Goal: Task Accomplishment & Management: Manage account settings

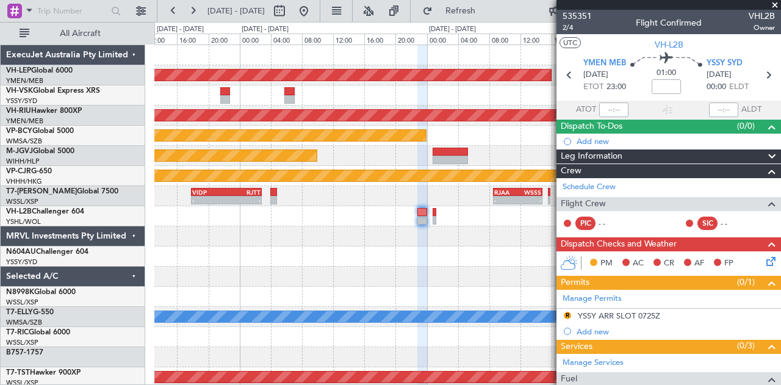
click at [323, 236] on div at bounding box center [467, 236] width 627 height 20
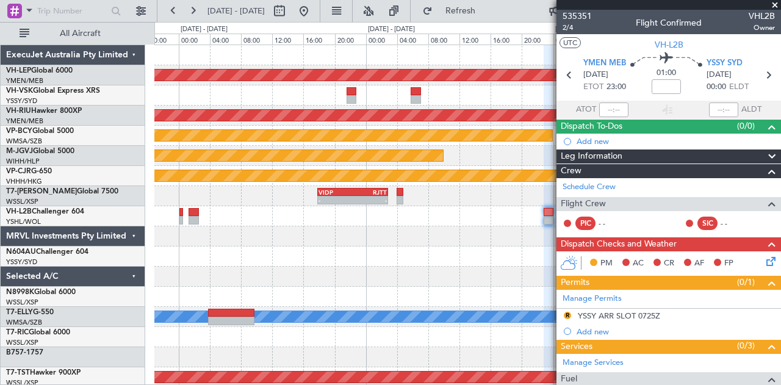
click at [384, 237] on div at bounding box center [467, 236] width 627 height 20
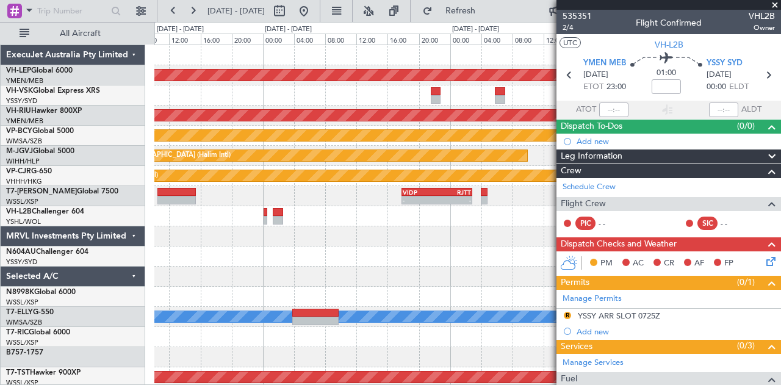
click at [345, 234] on div at bounding box center [467, 236] width 627 height 20
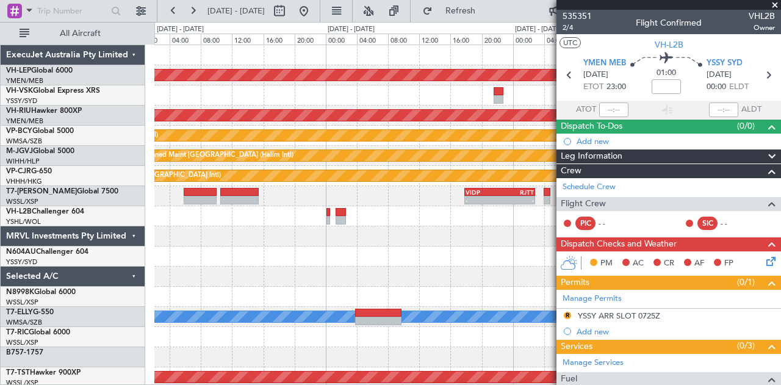
click at [343, 237] on div "Unplanned Maint Wichita (Wichita Mid-continent) Planned Maint [GEOGRAPHIC_DATA]…" at bounding box center [467, 377] width 627 height 664
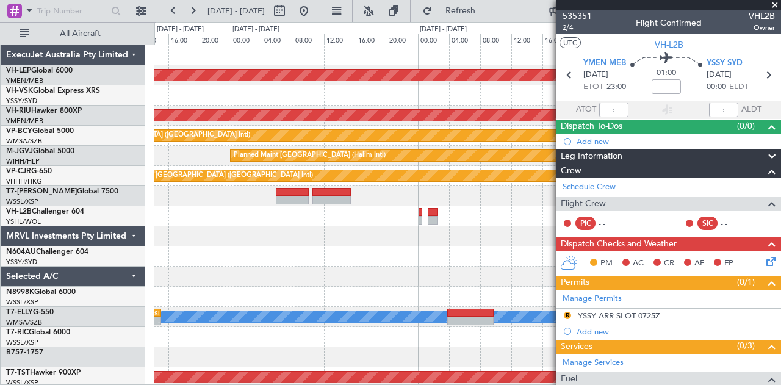
click at [351, 289] on div at bounding box center [467, 297] width 627 height 20
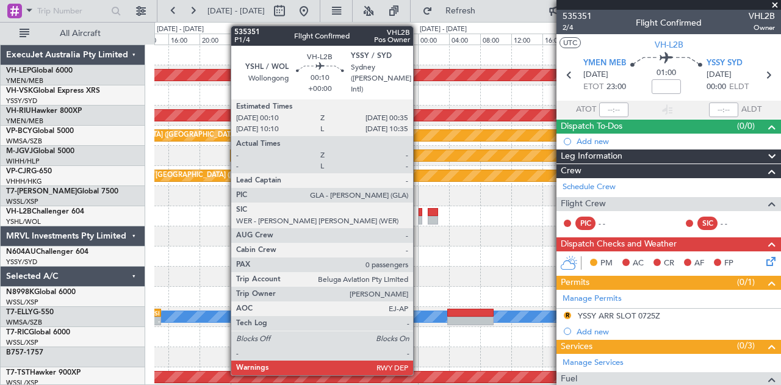
click at [419, 212] on div at bounding box center [421, 212] width 4 height 9
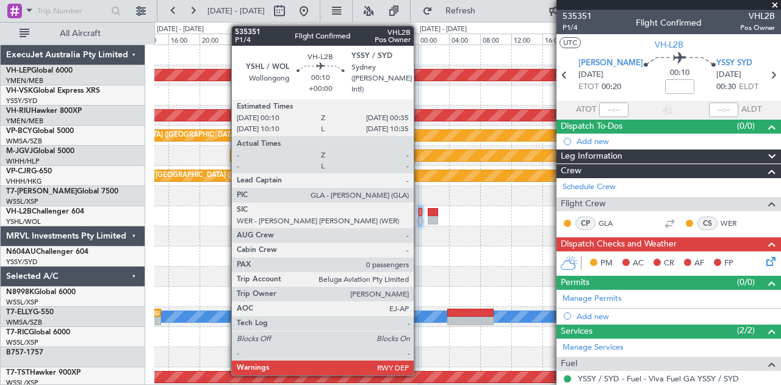
click at [420, 213] on div at bounding box center [421, 212] width 4 height 9
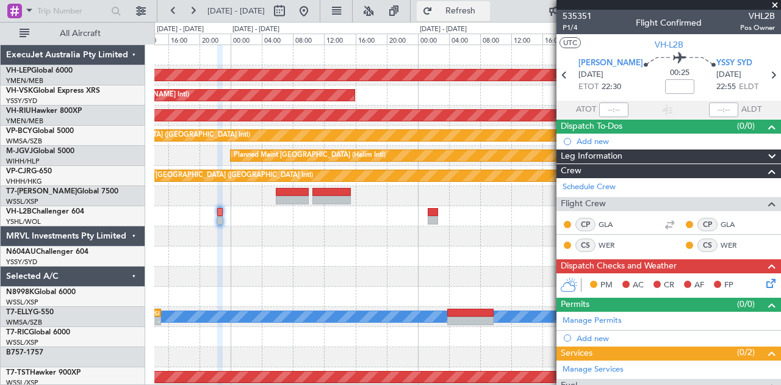
click at [470, 2] on button "Refresh" at bounding box center [453, 11] width 73 height 20
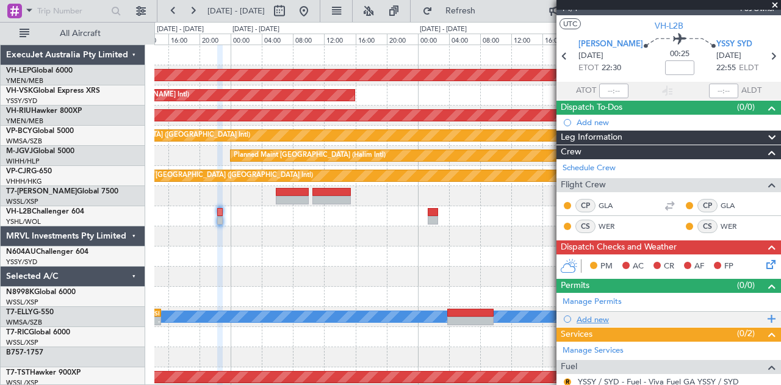
scroll to position [115, 0]
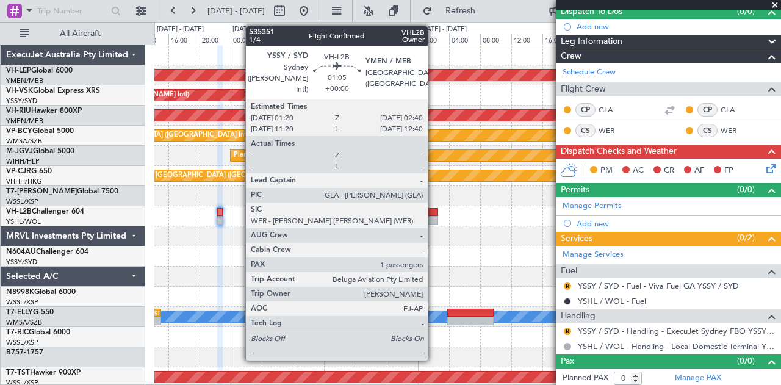
click at [434, 219] on div at bounding box center [433, 220] width 11 height 9
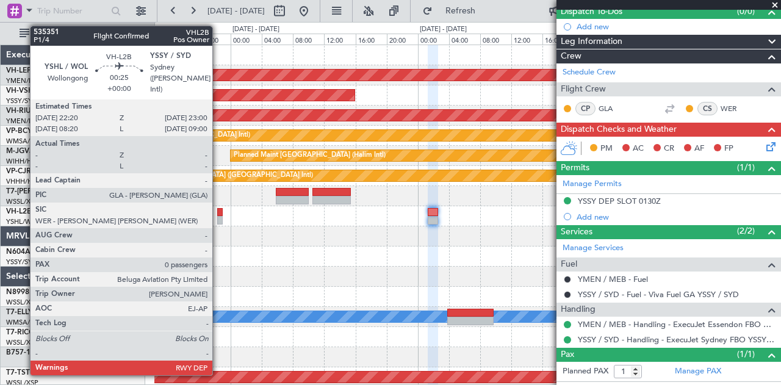
click at [218, 213] on div at bounding box center [219, 212] width 5 height 9
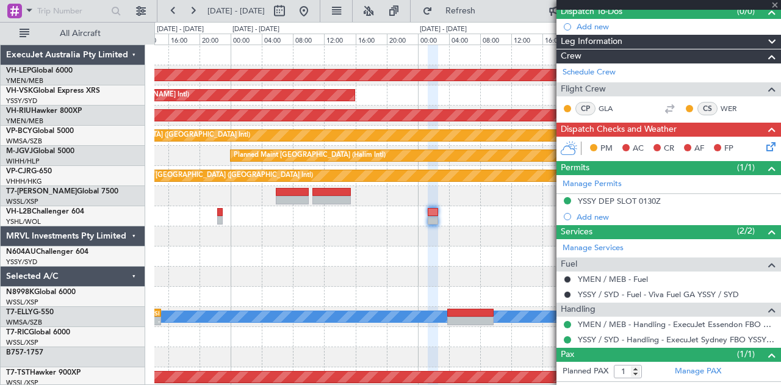
type input "0"
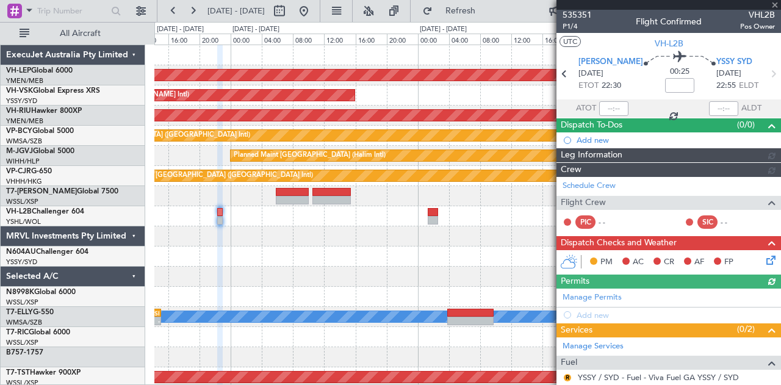
scroll to position [93, 0]
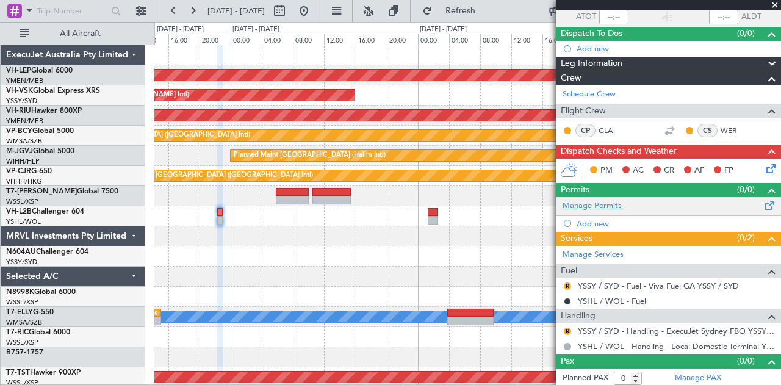
click at [593, 206] on link "Manage Permits" at bounding box center [592, 206] width 59 height 12
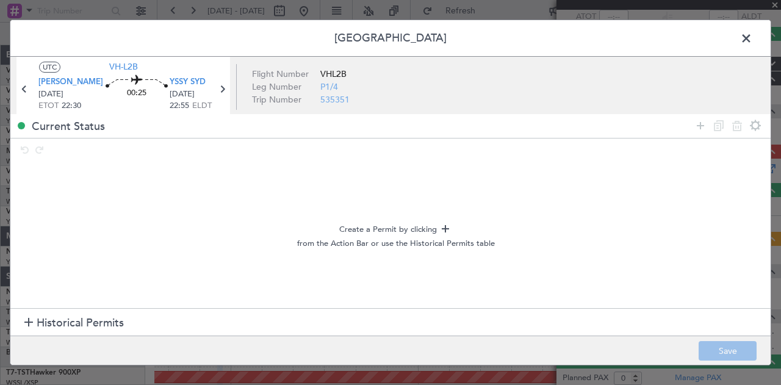
click at [752, 32] on span at bounding box center [752, 41] width 0 height 24
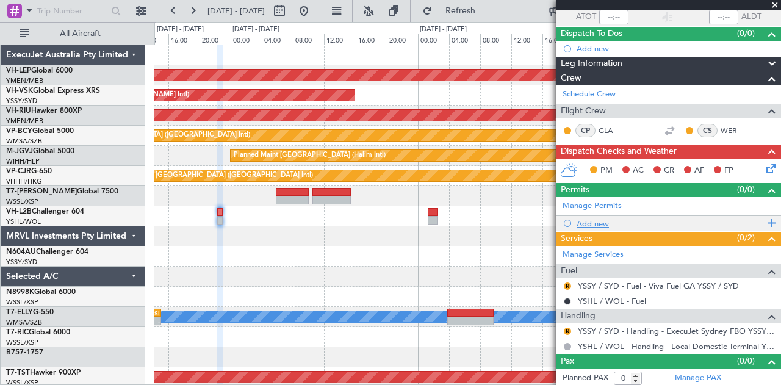
click at [593, 220] on div "Add new" at bounding box center [670, 223] width 187 height 10
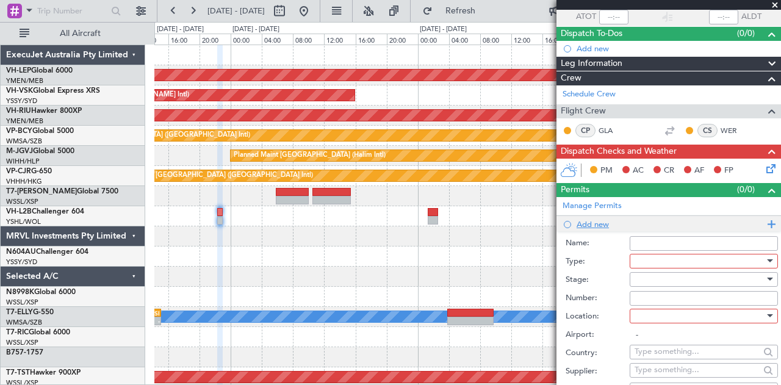
scroll to position [115, 0]
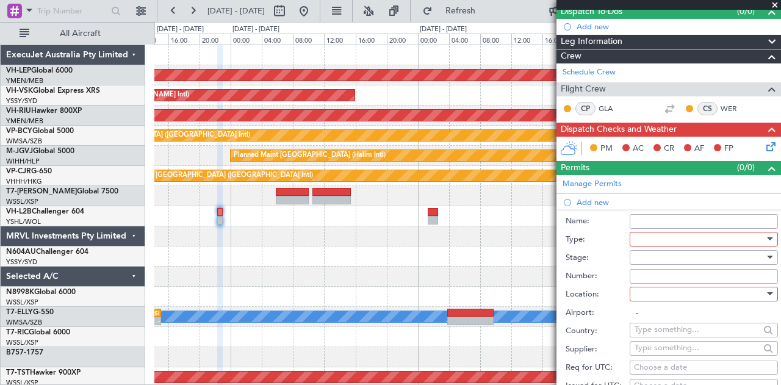
click at [677, 237] on div at bounding box center [700, 239] width 130 height 18
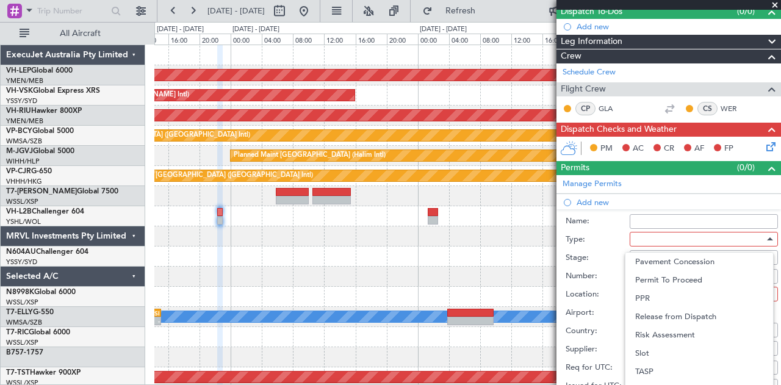
scroll to position [367, 0]
click at [668, 348] on span "Slot" at bounding box center [699, 353] width 128 height 18
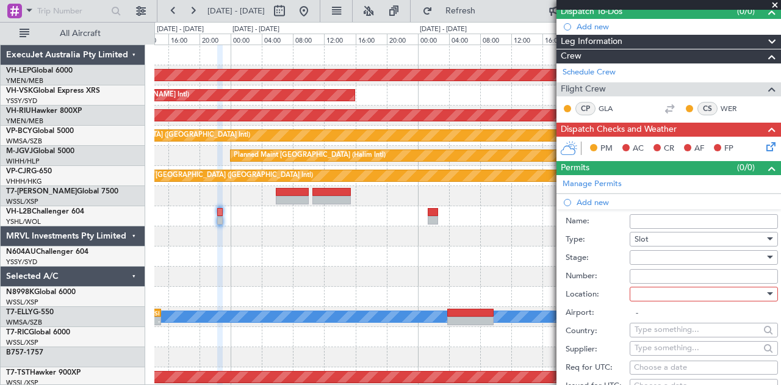
click at [666, 253] on div at bounding box center [700, 257] width 130 height 18
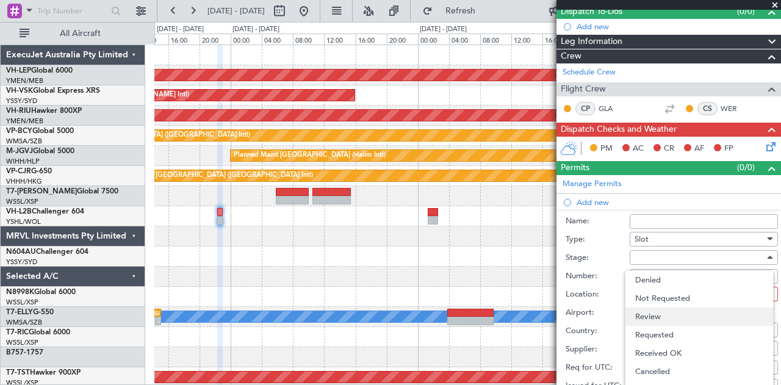
click at [657, 312] on span "Review" at bounding box center [699, 317] width 128 height 18
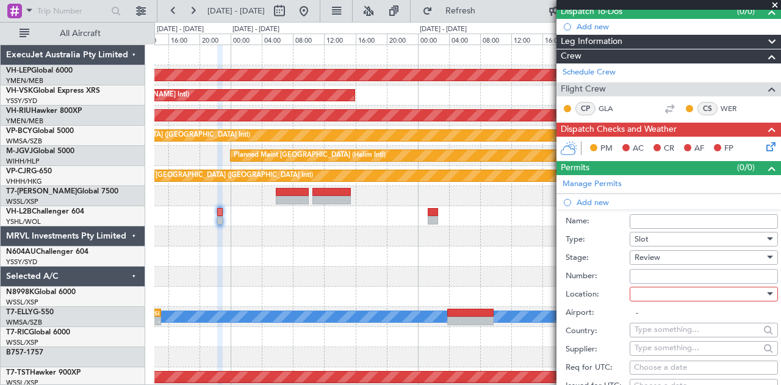
click at [657, 297] on div at bounding box center [700, 294] width 130 height 18
click at [648, 348] on span "Arrival" at bounding box center [699, 353] width 128 height 18
type input "YSSY / SYD"
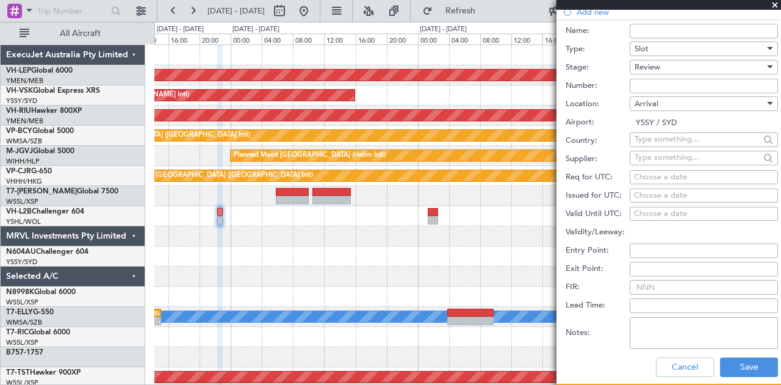
scroll to position [427, 0]
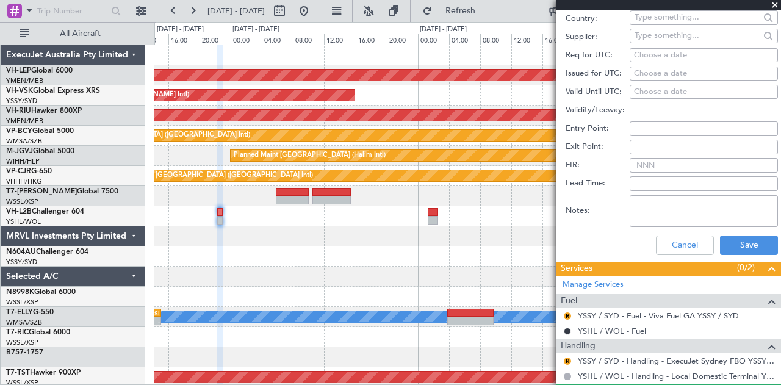
click at [672, 71] on div "Choose a date" at bounding box center [704, 74] width 140 height 12
select select "8"
select select "2025"
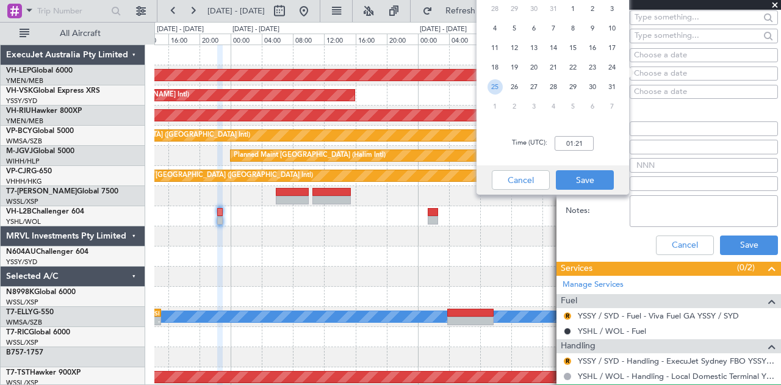
click at [495, 84] on span "25" at bounding box center [495, 86] width 15 height 15
click at [583, 143] on input "00:00" at bounding box center [574, 143] width 39 height 15
type input "08:55"
click at [567, 176] on button "Save" at bounding box center [585, 180] width 58 height 20
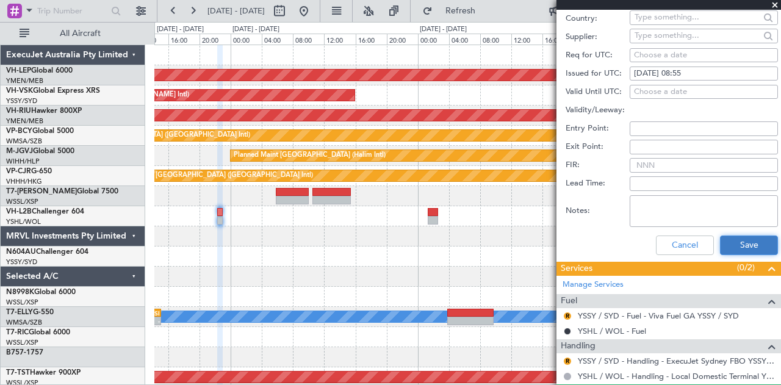
click at [752, 245] on button "Save" at bounding box center [749, 246] width 58 height 20
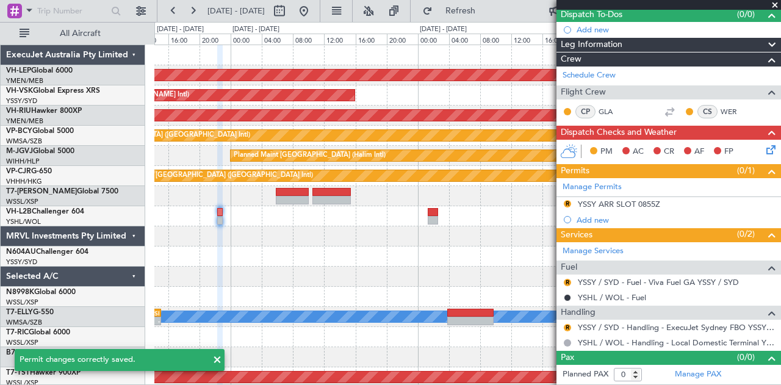
scroll to position [109, 0]
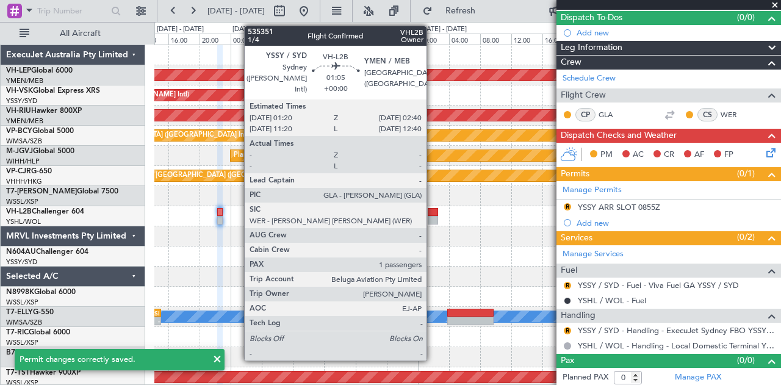
click at [433, 209] on div at bounding box center [433, 212] width 11 height 9
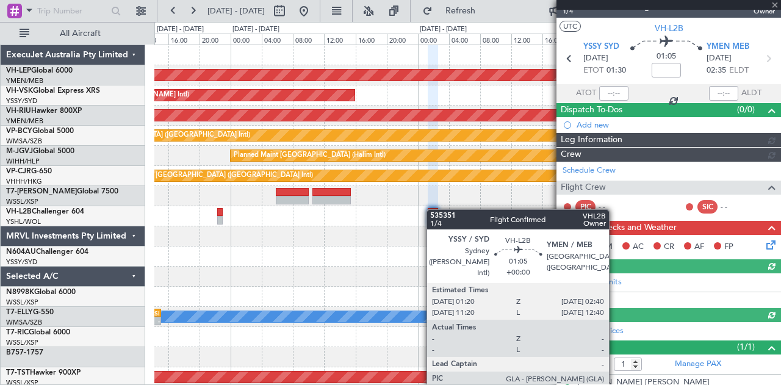
scroll to position [135, 0]
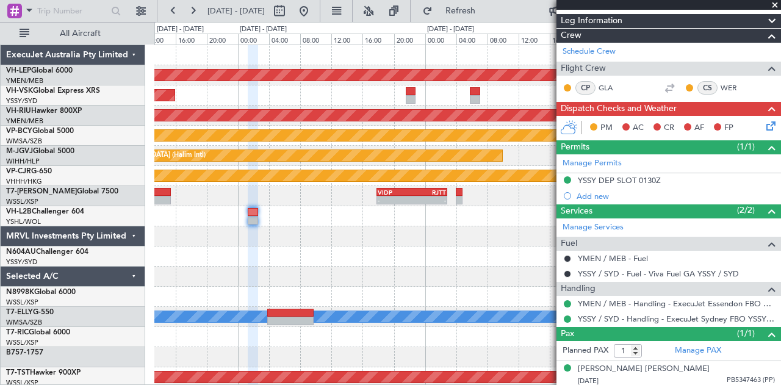
click at [198, 286] on div "Unplanned Maint Wichita (Wichita Mid-continent) Unplanned Maint Sydney ([PERSON…" at bounding box center [467, 377] width 627 height 664
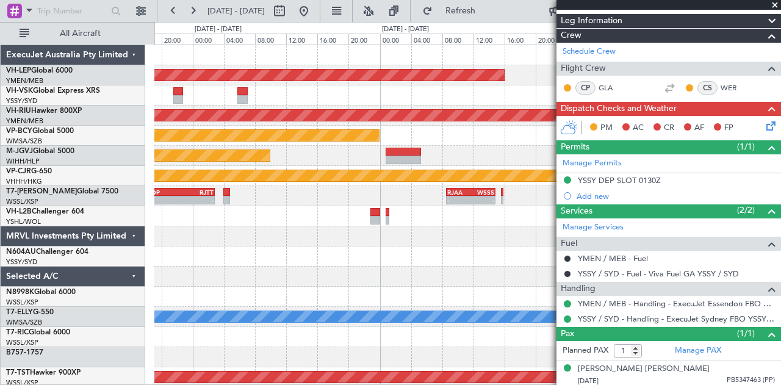
click at [216, 273] on div "Unplanned Maint Wichita (Wichita Mid-continent) Planned Maint [GEOGRAPHIC_DATA]…" at bounding box center [467, 377] width 627 height 664
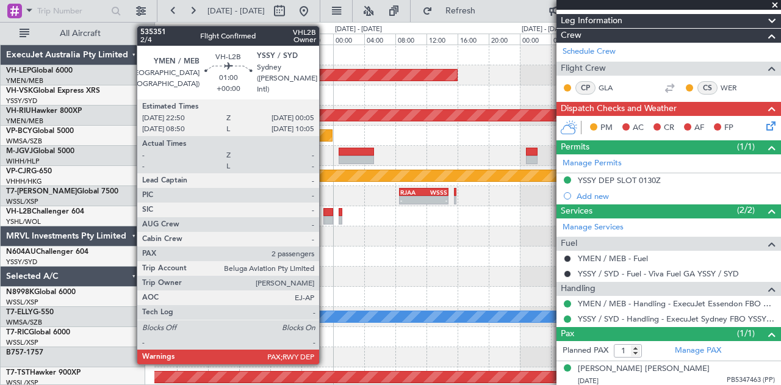
click at [325, 214] on div at bounding box center [328, 212] width 10 height 9
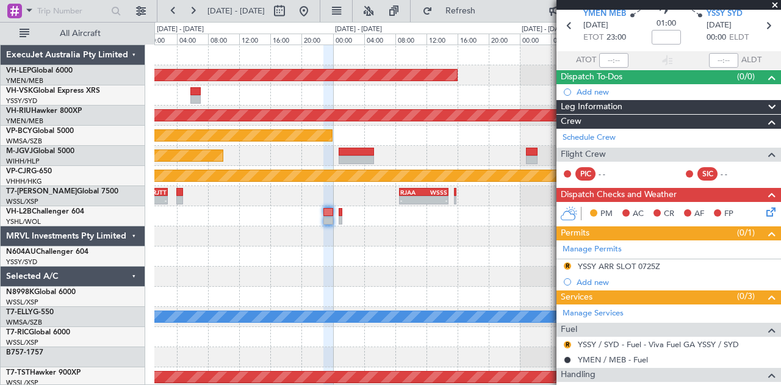
scroll to position [39, 0]
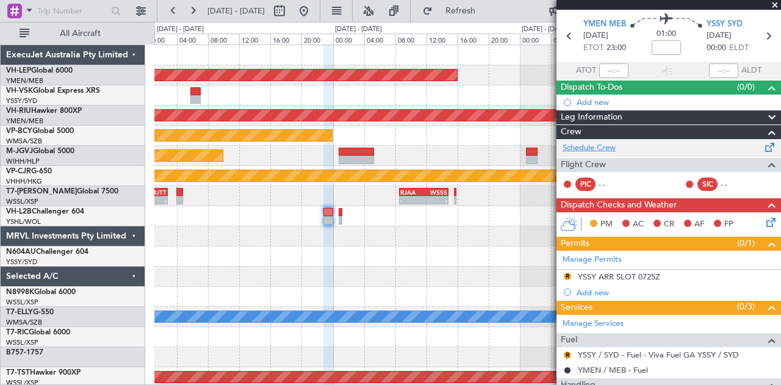
click at [591, 144] on link "Schedule Crew" at bounding box center [589, 148] width 53 height 12
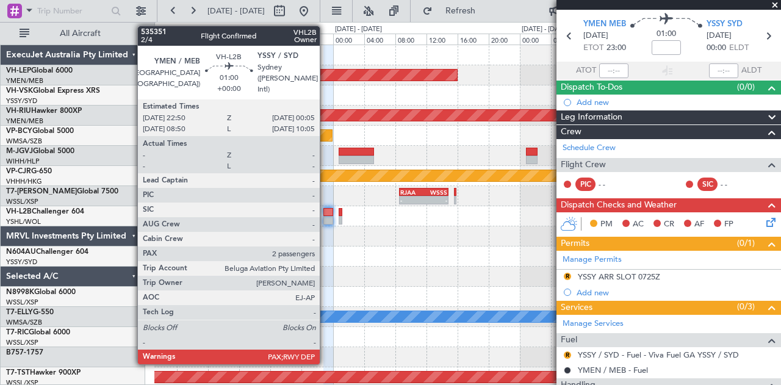
click at [326, 216] on div at bounding box center [328, 220] width 10 height 9
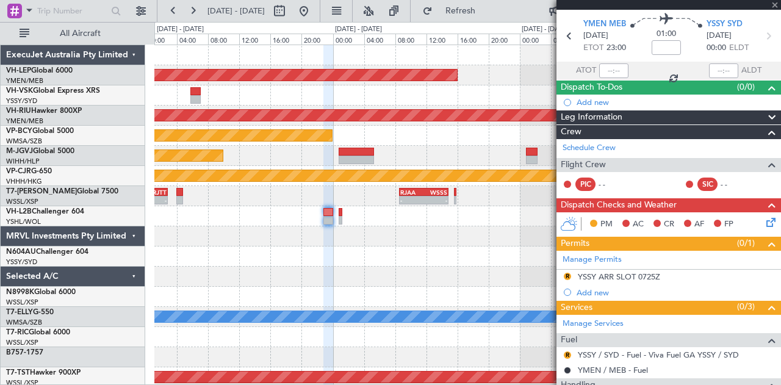
click at [326, 216] on div at bounding box center [328, 220] width 10 height 9
click at [490, 3] on button "Refresh" at bounding box center [453, 11] width 73 height 20
click at [478, 9] on span "Refresh" at bounding box center [460, 11] width 51 height 9
click at [486, 7] on span "Refresh" at bounding box center [460, 11] width 51 height 9
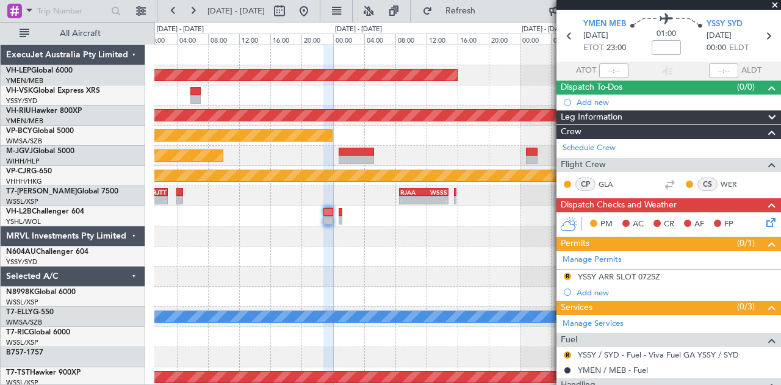
click at [333, 231] on div "Unplanned Maint Wichita (Wichita Mid-continent) Planned Maint [GEOGRAPHIC_DATA]…" at bounding box center [467, 377] width 627 height 664
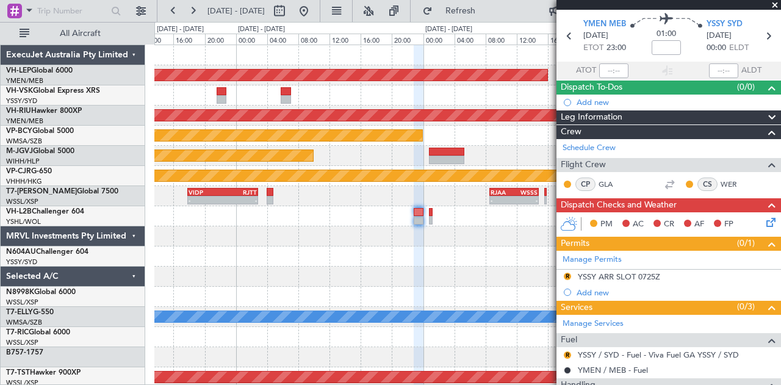
click at [371, 242] on div "Unplanned Maint Wichita (Wichita Mid-continent) Planned Maint [GEOGRAPHIC_DATA]…" at bounding box center [467, 377] width 627 height 664
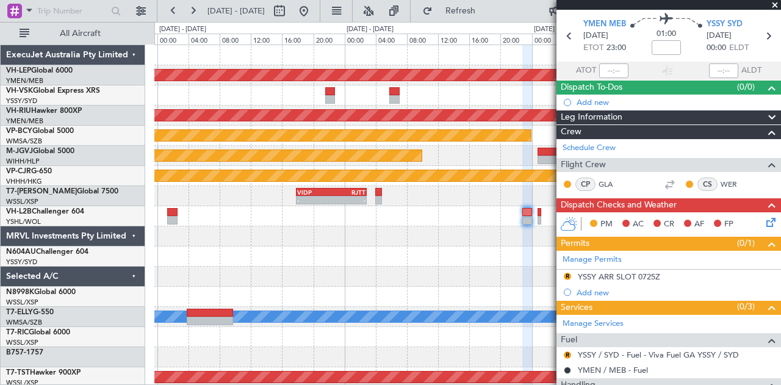
click at [387, 248] on div "Unplanned Maint Wichita (Wichita Mid-continent) Unplanned Maint Sydney ([PERSON…" at bounding box center [467, 377] width 627 height 664
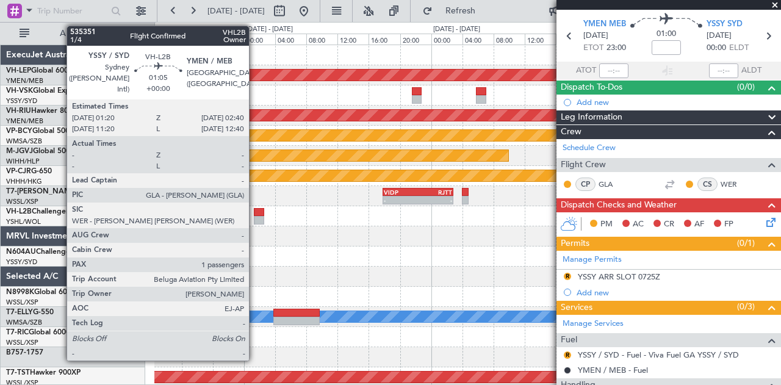
click at [255, 217] on div at bounding box center [259, 220] width 11 height 9
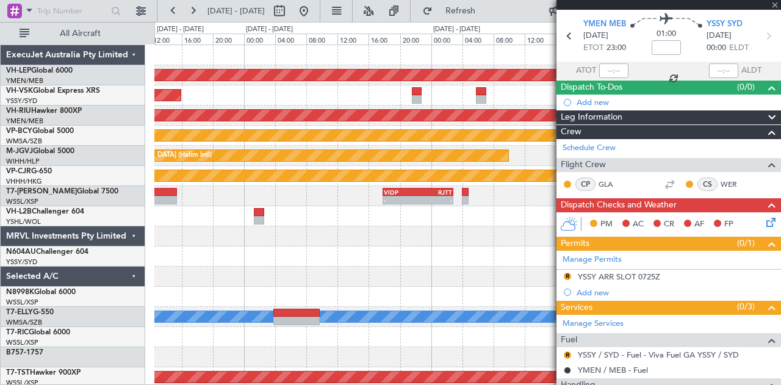
scroll to position [16, 0]
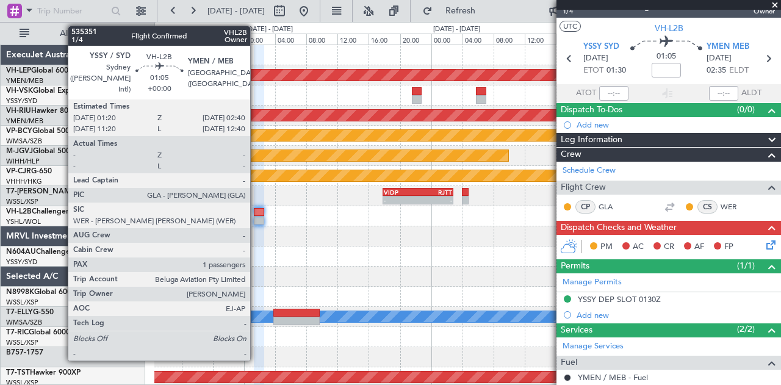
click at [256, 215] on div at bounding box center [259, 212] width 11 height 9
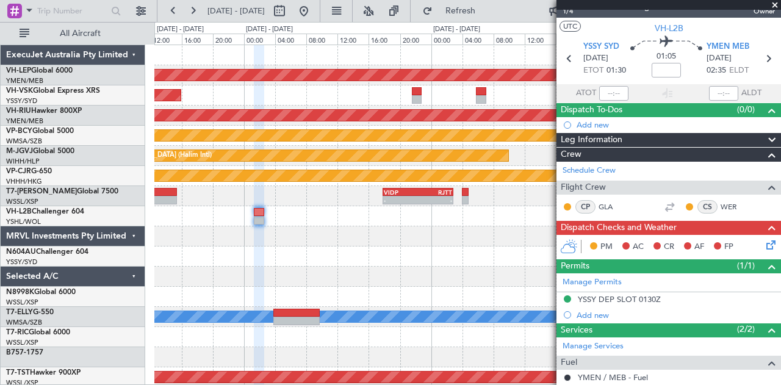
click at [262, 213] on div at bounding box center [259, 212] width 11 height 9
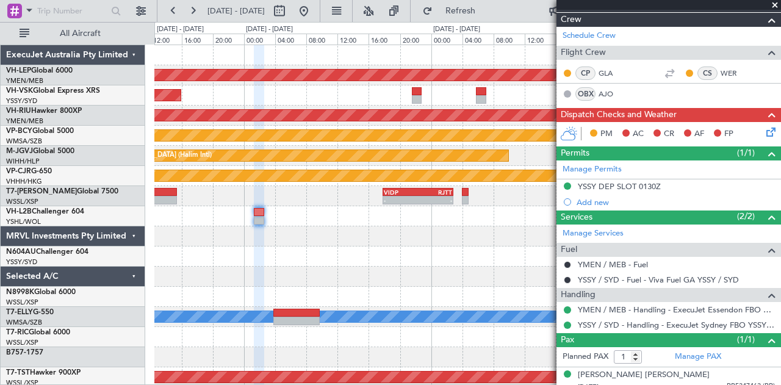
scroll to position [157, 0]
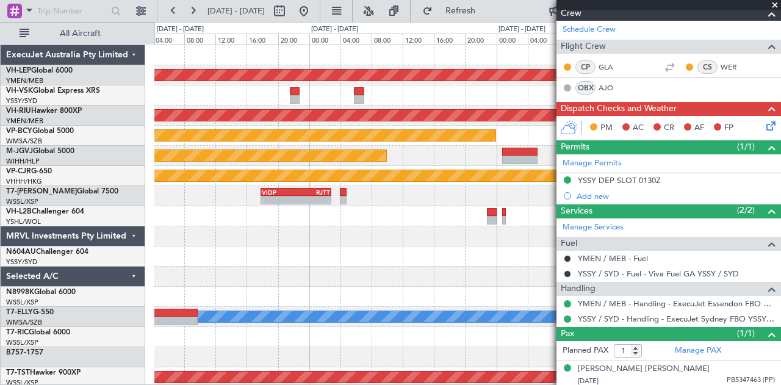
click at [278, 267] on div "Unplanned Maint Wichita (Wichita Mid-continent) Unplanned Maint Sydney ([PERSON…" at bounding box center [467, 377] width 627 height 664
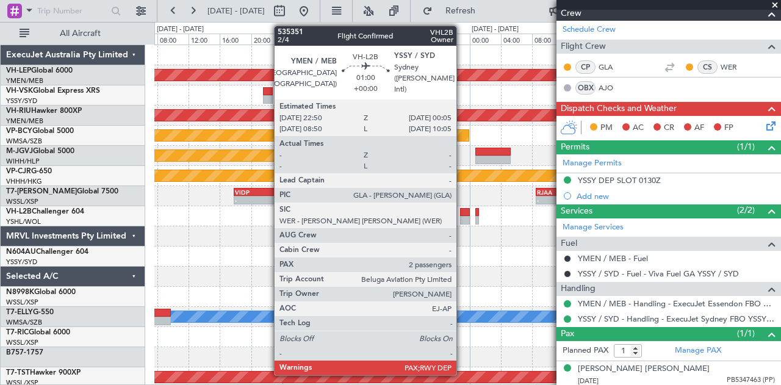
click at [463, 219] on div at bounding box center [465, 220] width 10 height 9
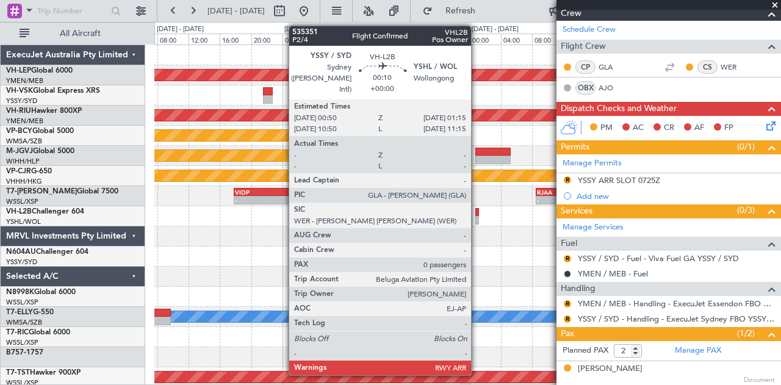
click at [477, 212] on div at bounding box center [477, 212] width 4 height 9
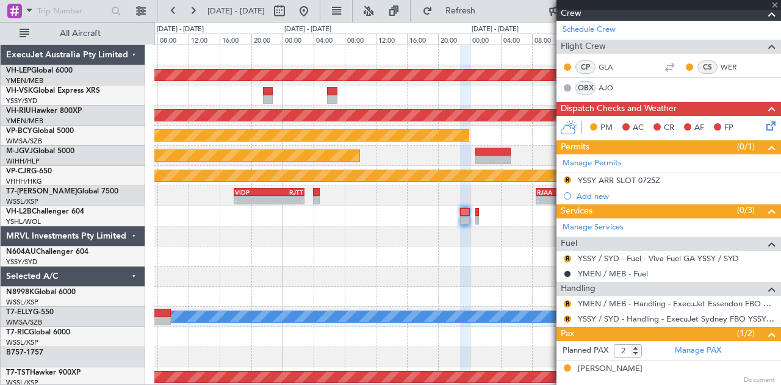
type input "0"
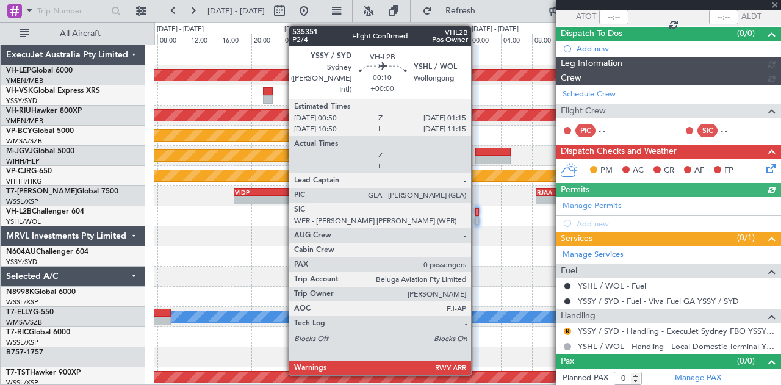
scroll to position [115, 0]
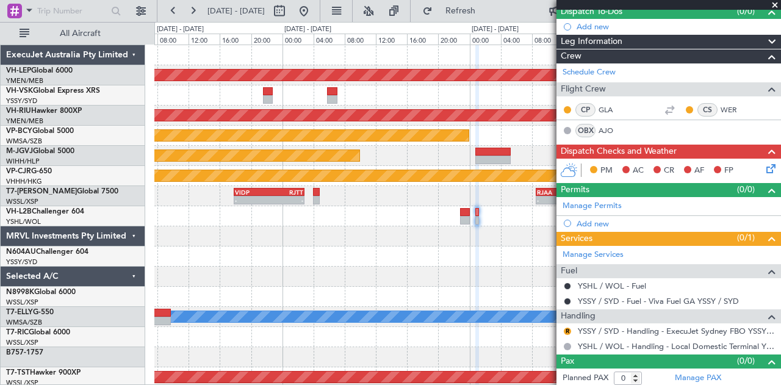
click at [249, 100] on div "Unplanned Maint Sydney ([PERSON_NAME] Intl)" at bounding box center [467, 95] width 627 height 20
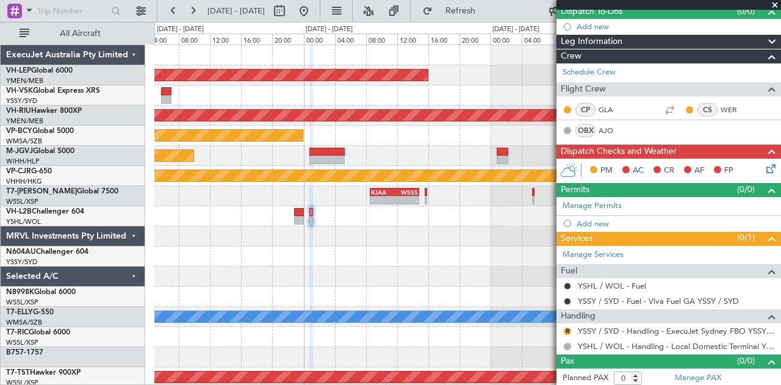
click at [193, 98] on div at bounding box center [467, 95] width 627 height 20
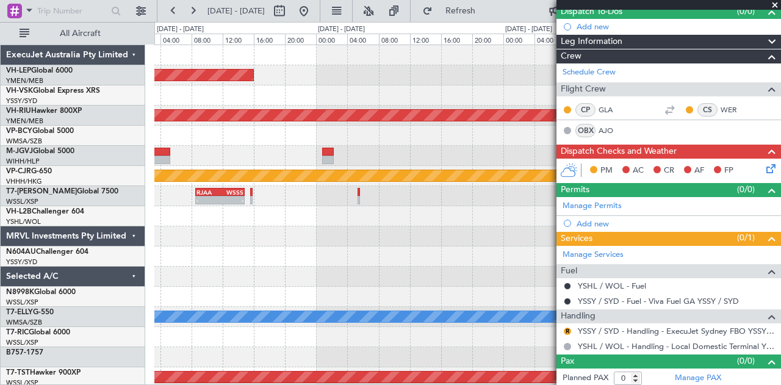
click at [282, 117] on div "Unplanned Maint Wichita (Wichita Mid-continent) Planned Maint [GEOGRAPHIC_DATA]…" at bounding box center [467, 377] width 627 height 664
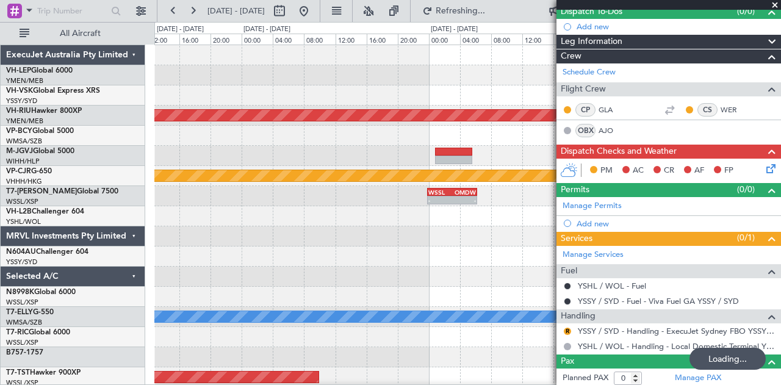
click at [150, 117] on div "Planned Maint [GEOGRAPHIC_DATA] ([GEOGRAPHIC_DATA]) Planned Maint [GEOGRAPHIC_D…" at bounding box center [390, 203] width 781 height 363
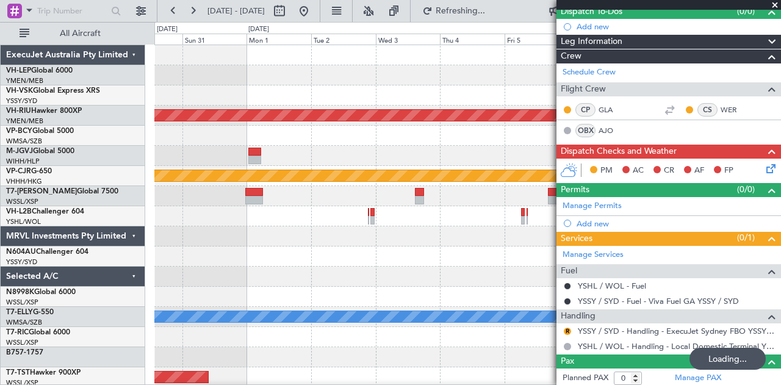
click at [443, 93] on div at bounding box center [467, 95] width 627 height 20
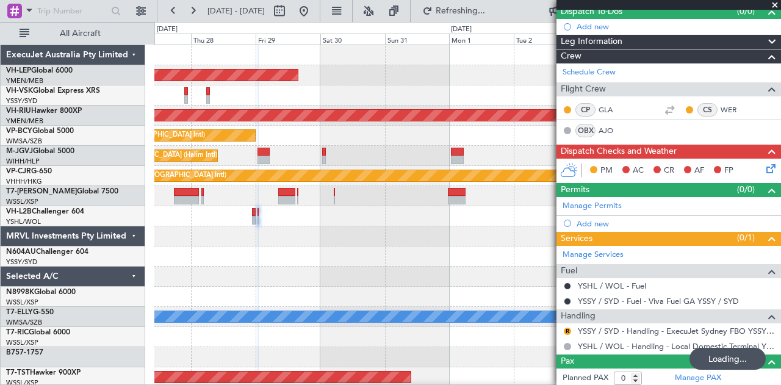
click at [468, 99] on div "Unplanned Maint Wichita (Wichita Mid-continent) Unplanned Maint Sydney ([PERSON…" at bounding box center [467, 377] width 627 height 664
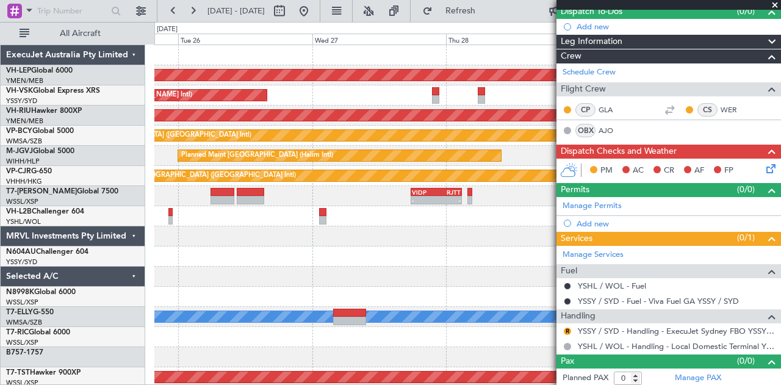
click at [775, 3] on span at bounding box center [775, 5] width 12 height 11
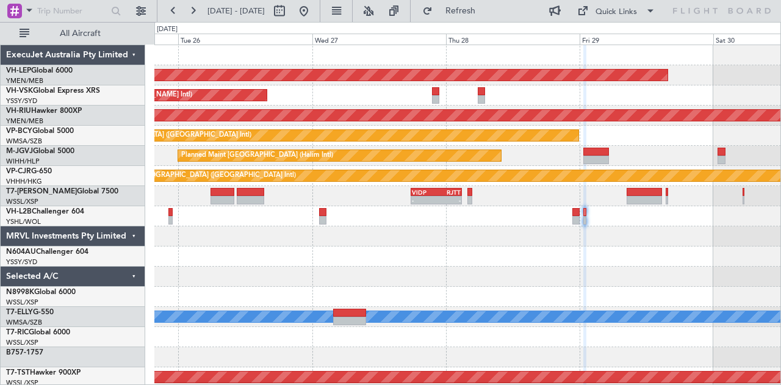
scroll to position [0, 0]
click at [497, 97] on div "Unplanned Maint Sydney ([PERSON_NAME] Intl)" at bounding box center [467, 95] width 627 height 20
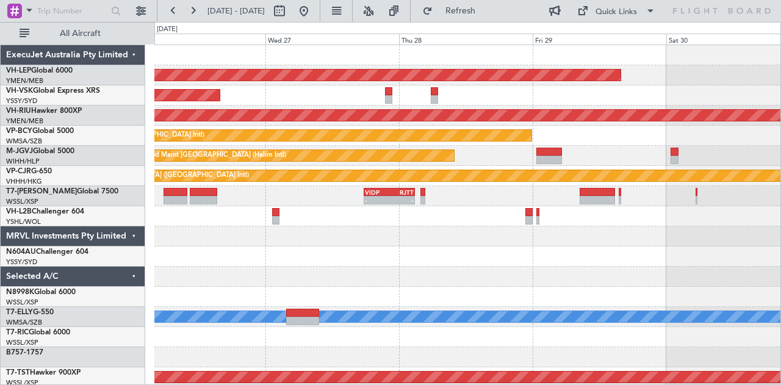
click at [290, 94] on div "Unplanned Maint Wichita (Wichita Mid-continent) Unplanned Maint Sydney ([PERSON…" at bounding box center [467, 377] width 627 height 664
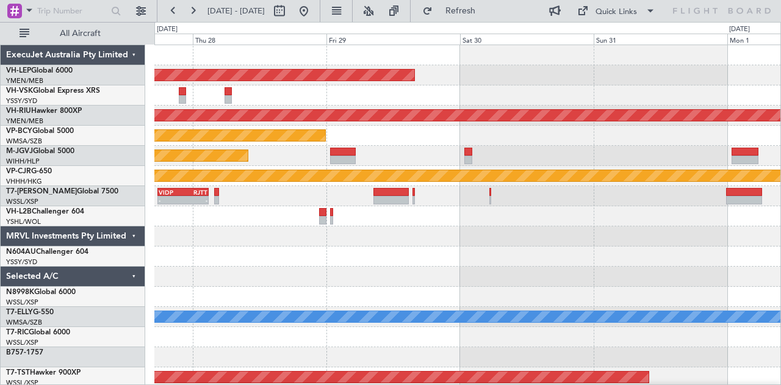
click at [351, 87] on div "Unplanned Maint Wichita (Wichita Mid-continent) Unplanned Maint Sydney ([PERSON…" at bounding box center [467, 377] width 627 height 664
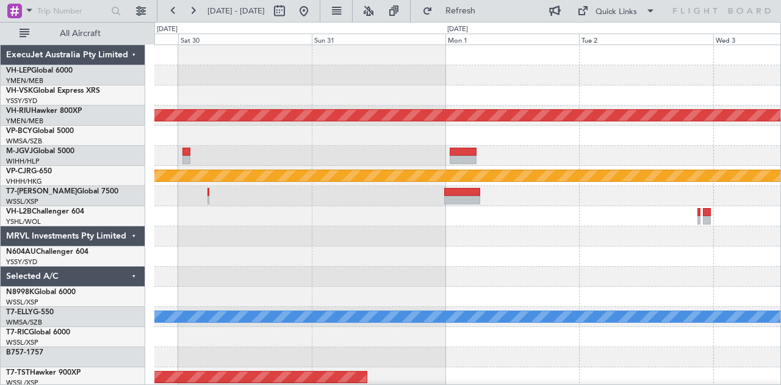
click at [344, 99] on div "Unplanned Maint Wichita (Wichita Mid-continent) Planned Maint [GEOGRAPHIC_DATA]…" at bounding box center [467, 377] width 627 height 664
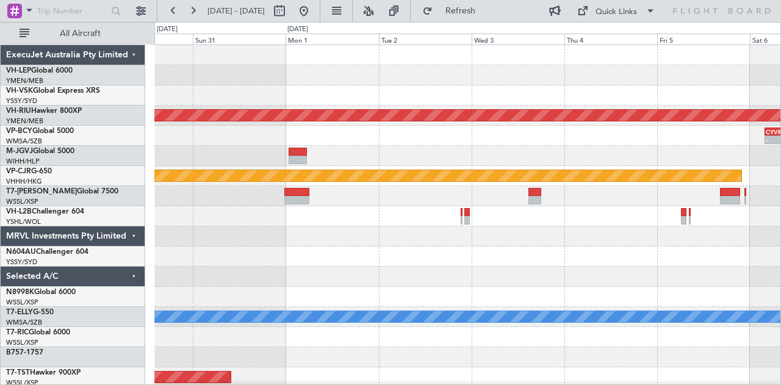
click at [350, 87] on div at bounding box center [467, 95] width 627 height 20
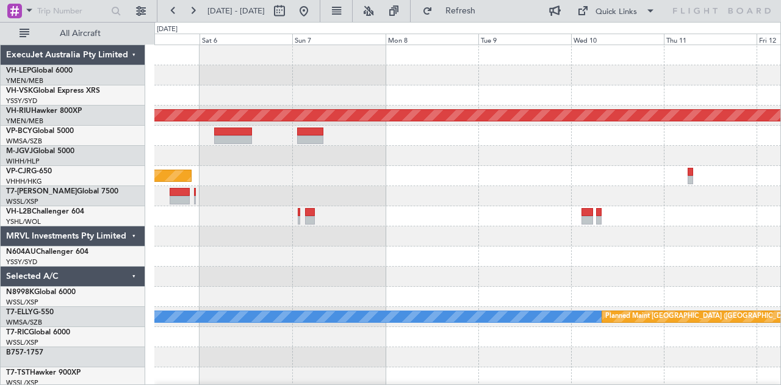
click at [780, 112] on div "Planned Maint [GEOGRAPHIC_DATA] ([GEOGRAPHIC_DATA]) Planned Maint [GEOGRAPHIC_D…" at bounding box center [390, 203] width 781 height 363
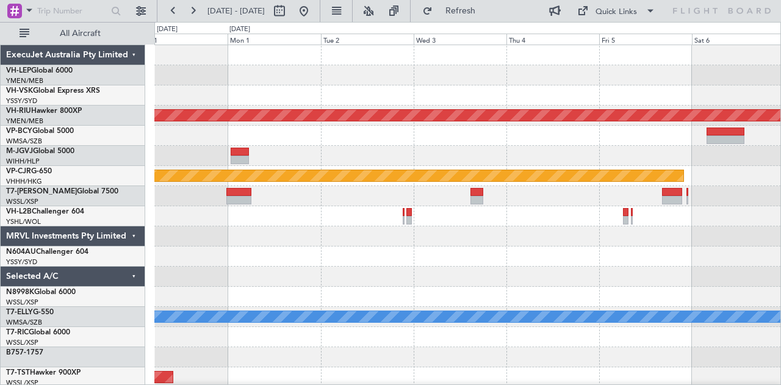
click at [545, 106] on div "Unplanned Maint Wichita (Wichita Mid-continent) Planned Maint [GEOGRAPHIC_DATA]…" at bounding box center [467, 377] width 627 height 664
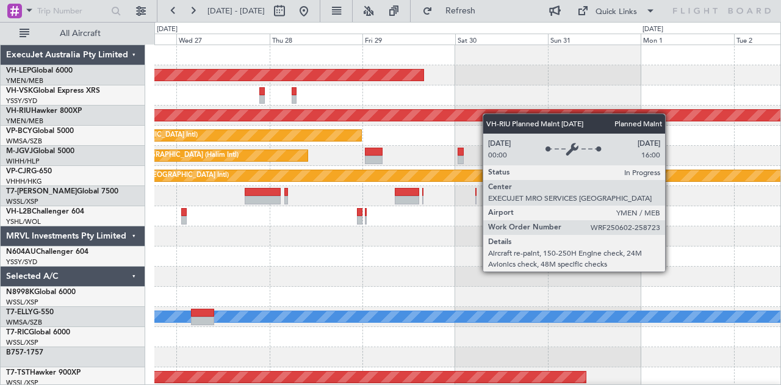
click at [760, 156] on div "Unplanned Maint Wichita (Wichita Mid-continent) Unplanned Maint Sydney ([PERSON…" at bounding box center [467, 377] width 627 height 664
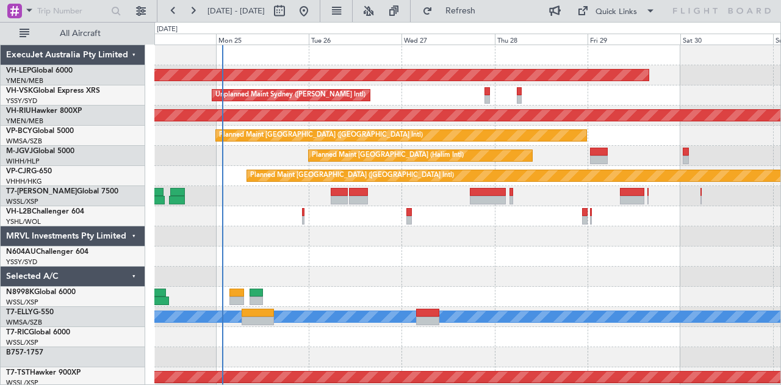
click at [266, 129] on div "Unplanned Maint Wichita (Wichita Mid-continent) Unplanned Maint Sydney ([PERSON…" at bounding box center [467, 377] width 627 height 664
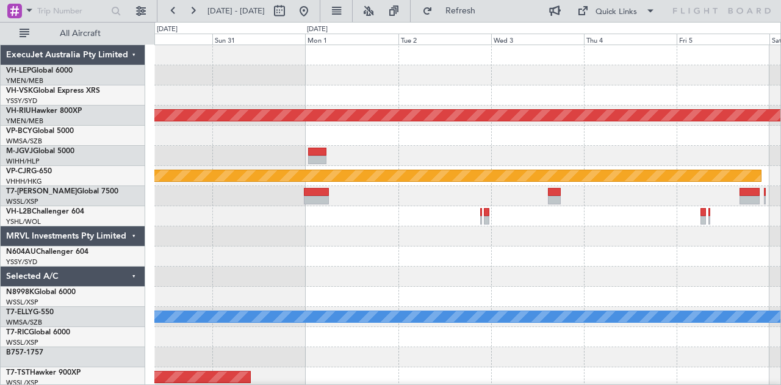
click at [253, 101] on div "Unplanned Maint Wichita (Wichita Mid-continent) Planned Maint [GEOGRAPHIC_DATA]…" at bounding box center [467, 377] width 627 height 664
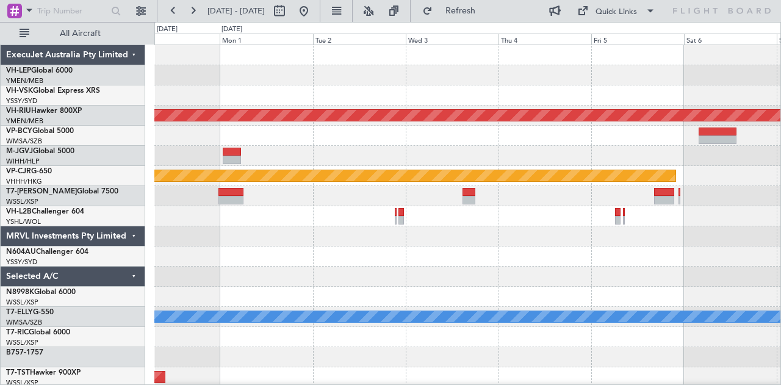
click at [157, 65] on div "Unplanned Maint Wichita (Wichita Mid-continent)" at bounding box center [467, 75] width 627 height 20
click at [314, 12] on button at bounding box center [304, 11] width 20 height 20
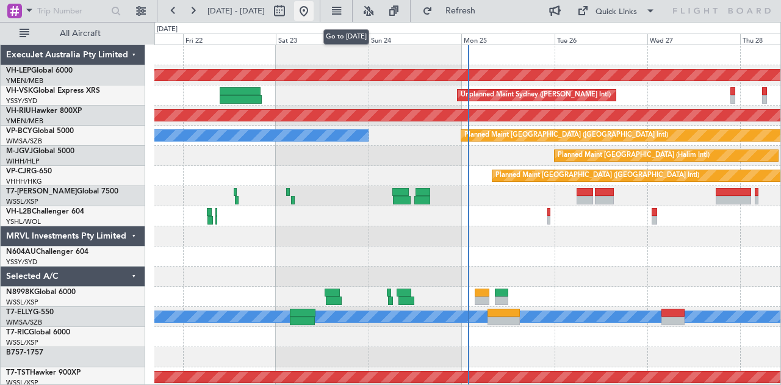
click at [314, 9] on button at bounding box center [304, 11] width 20 height 20
click at [289, 10] on button at bounding box center [280, 11] width 20 height 20
select select "8"
select select "2025"
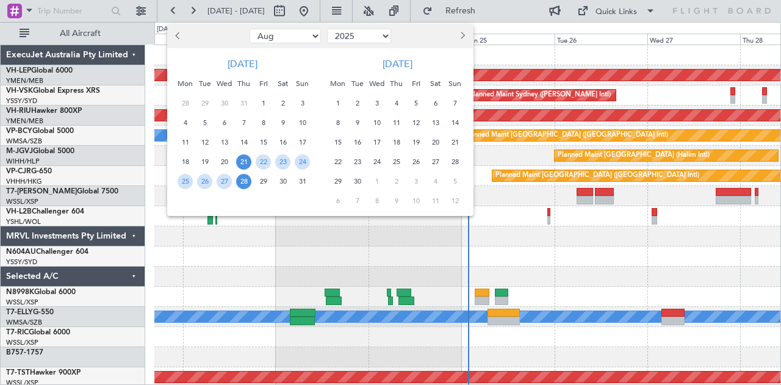
click at [458, 36] on span "Next month" at bounding box center [461, 35] width 7 height 7
click at [358, 143] on span "11" at bounding box center [357, 142] width 15 height 15
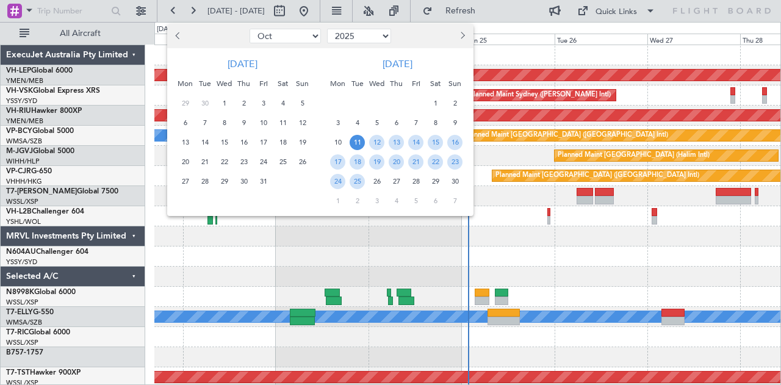
click at [358, 143] on span "11" at bounding box center [357, 142] width 15 height 15
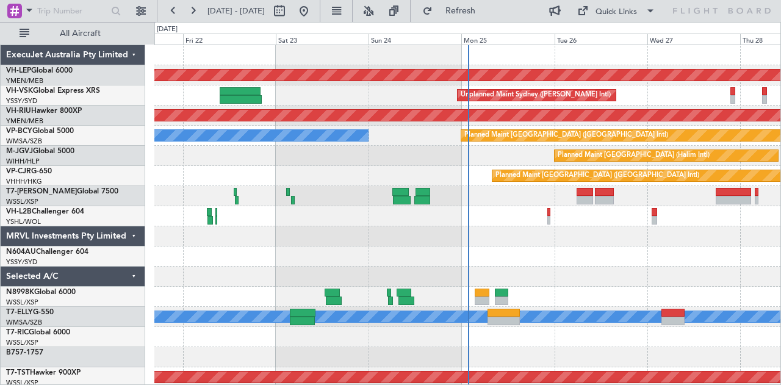
select select "11"
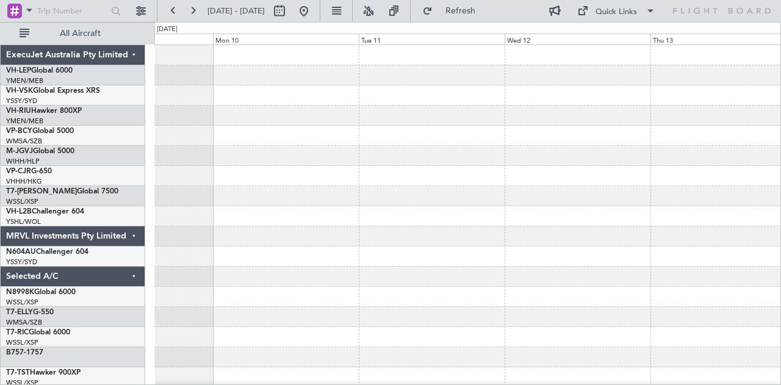
click at [277, 182] on div at bounding box center [467, 176] width 627 height 20
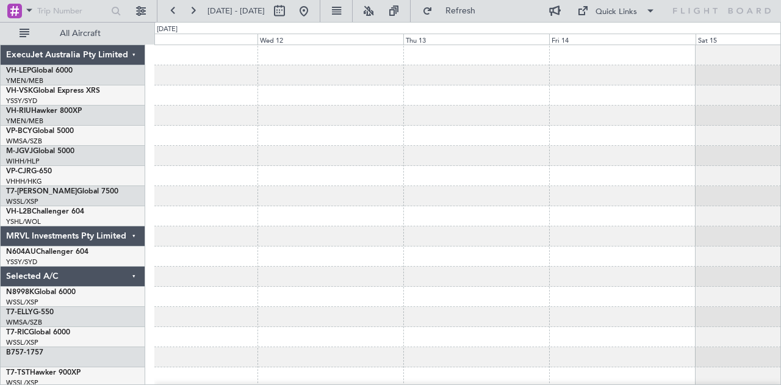
click at [292, 176] on div at bounding box center [467, 176] width 627 height 20
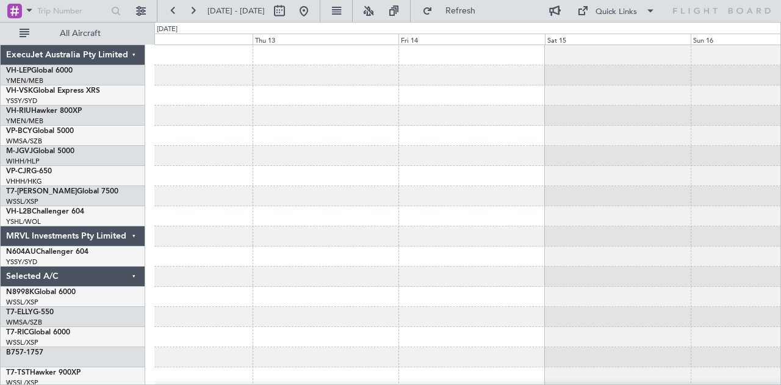
click at [207, 178] on div at bounding box center [467, 176] width 627 height 20
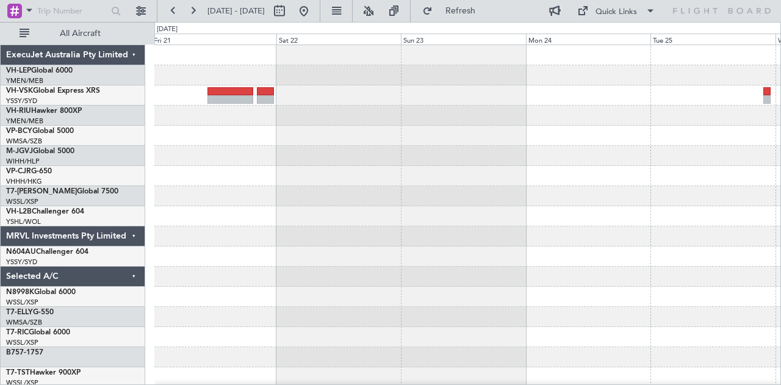
click at [314, 132] on div "YSSY 22:50 Z RJGG 08:35 Z - -" at bounding box center [467, 377] width 627 height 664
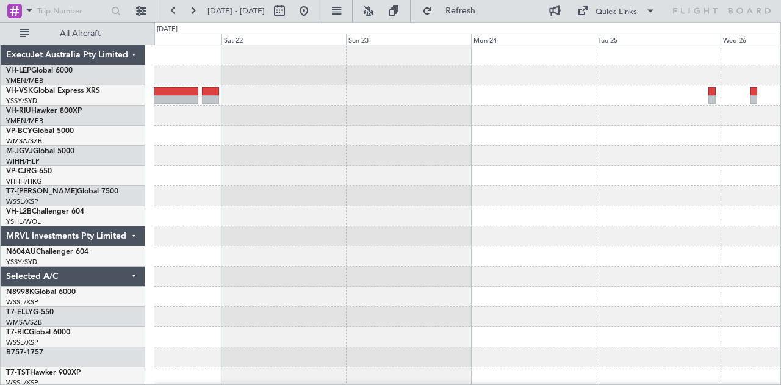
click at [322, 142] on div at bounding box center [467, 136] width 627 height 20
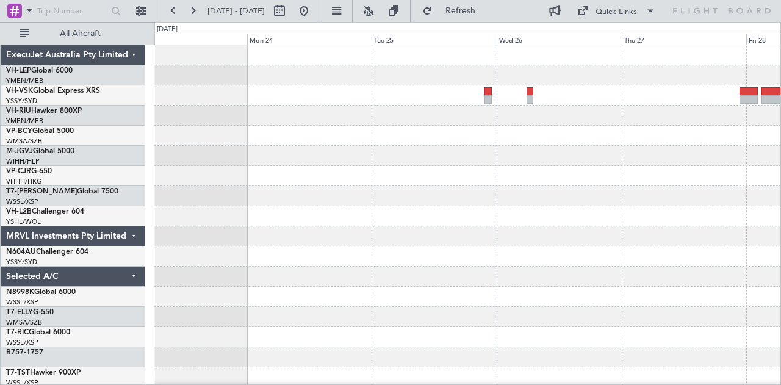
click at [611, 182] on div "- - RJGG 10:45 Z YSSY 20:05 Z" at bounding box center [467, 377] width 627 height 664
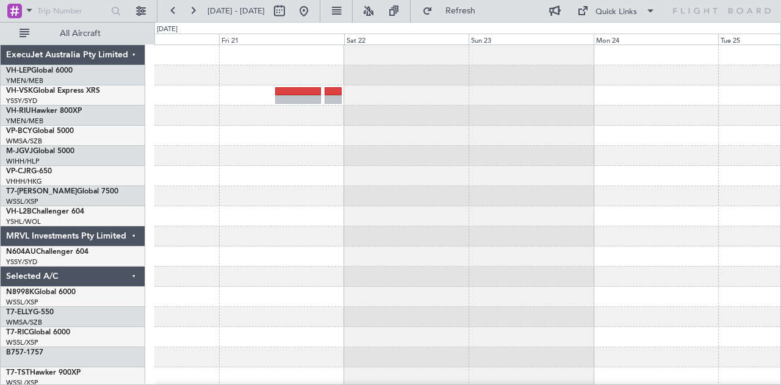
click at [780, 253] on div "YSSY 22:50 Z RJGG 08:35 Z - - ExecuJet Australia Pty Limited VH-LEP Global 6000…" at bounding box center [390, 203] width 781 height 363
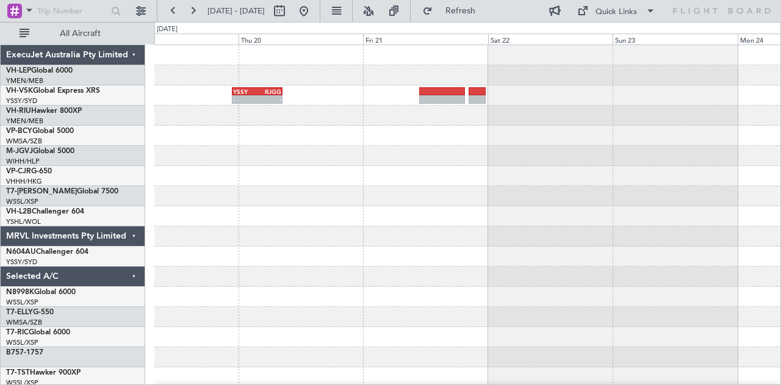
click at [210, 169] on div "YSSY 22:50 Z RJGG 08:35 Z - -" at bounding box center [467, 377] width 627 height 664
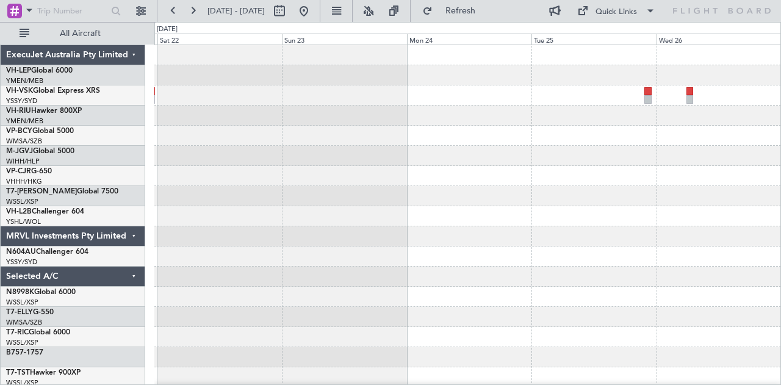
click at [464, 151] on div at bounding box center [467, 377] width 627 height 664
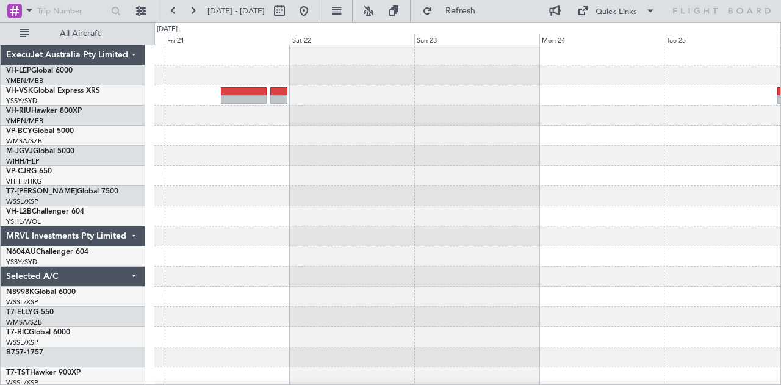
click at [164, 151] on div "YSSY 22:50 Z RJGG 08:35 Z - -" at bounding box center [467, 377] width 627 height 664
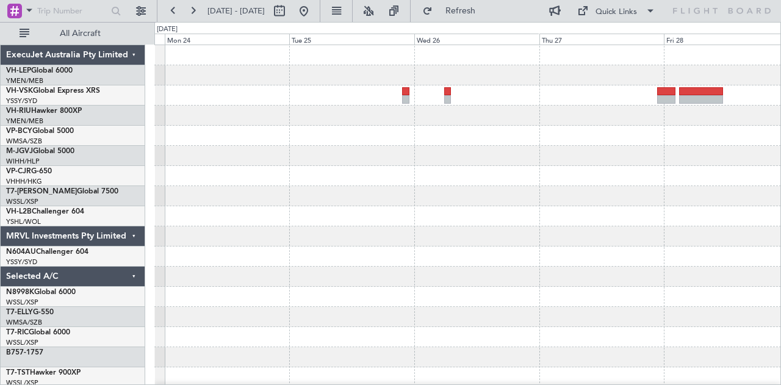
click at [384, 125] on div "- - RJGG 10:45 Z YSSY 20:05 Z" at bounding box center [467, 377] width 627 height 664
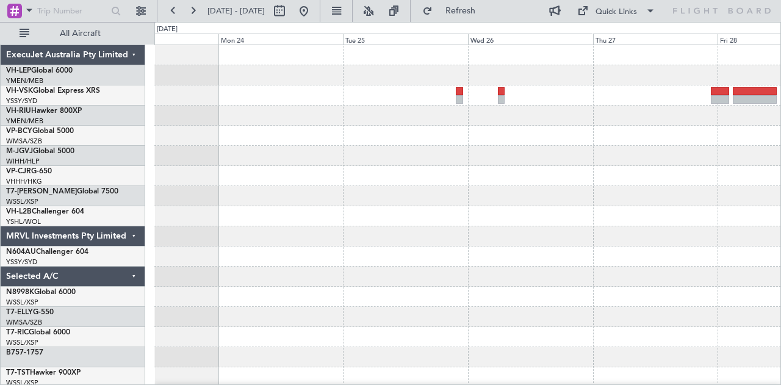
click at [371, 143] on div "- - RJGG 10:45 Z YSSY 20:05 Z" at bounding box center [467, 377] width 627 height 664
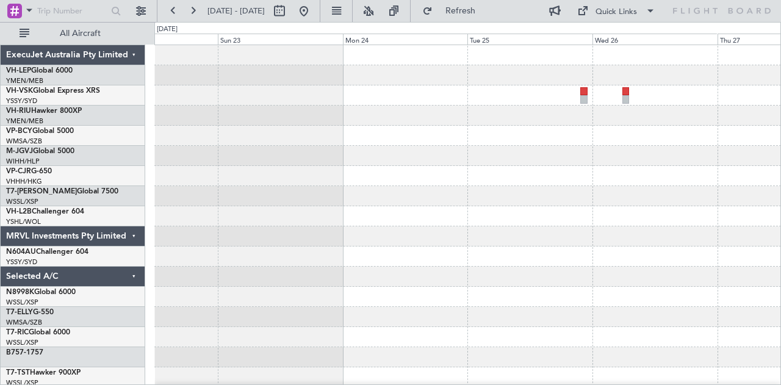
click at [389, 136] on div at bounding box center [467, 377] width 627 height 664
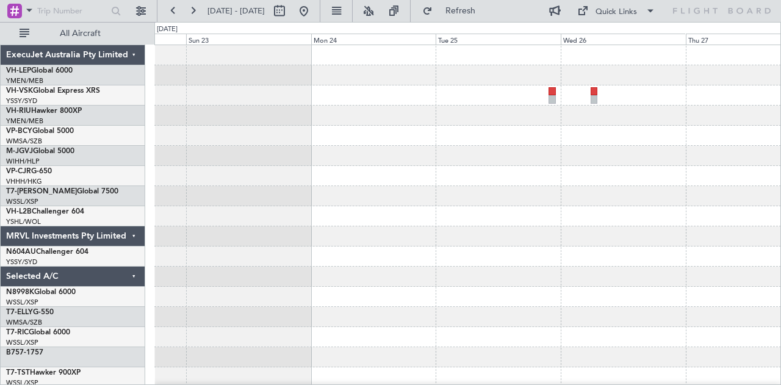
click at [383, 148] on div at bounding box center [467, 377] width 627 height 664
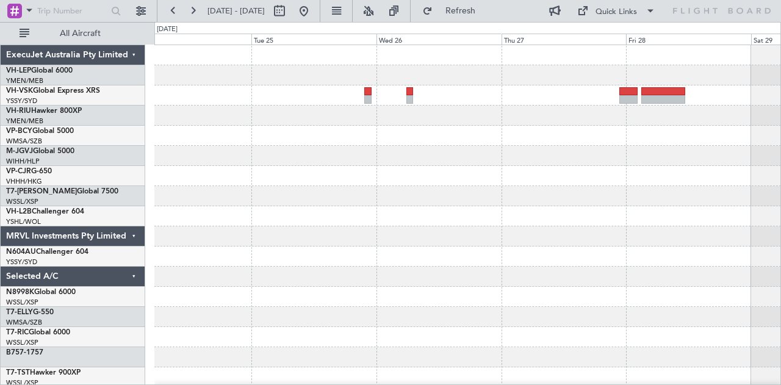
click at [459, 109] on div "- - RJGG 10:45 Z YSSY 20:05 Z" at bounding box center [467, 377] width 627 height 664
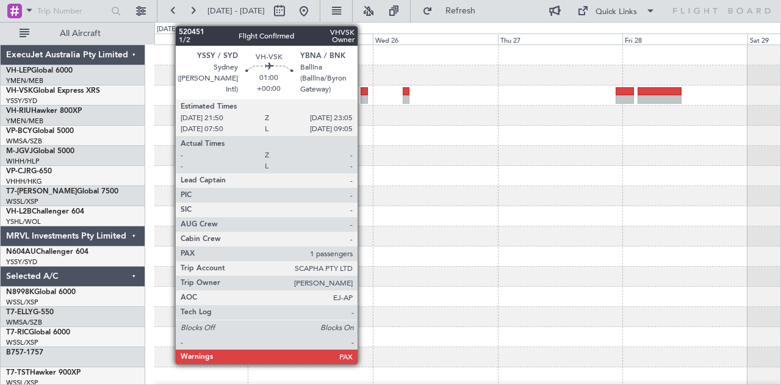
click at [364, 90] on div at bounding box center [364, 91] width 7 height 9
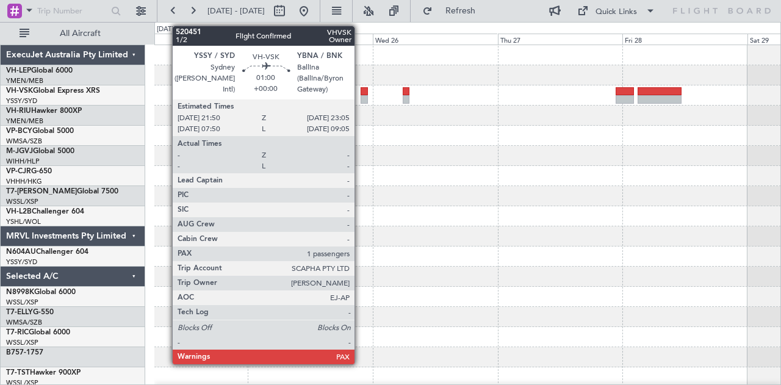
click at [364, 95] on div at bounding box center [364, 99] width 7 height 9
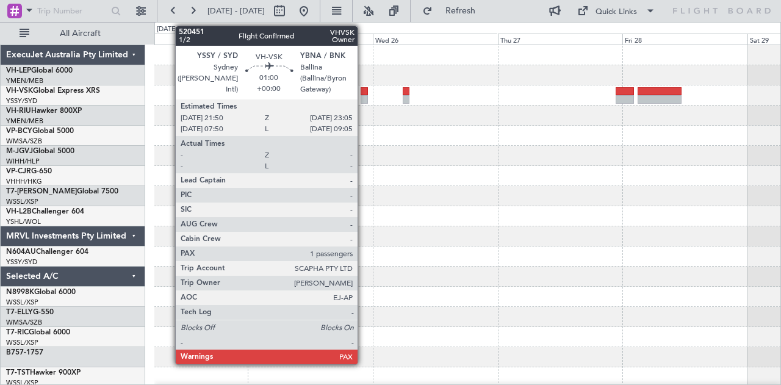
click at [364, 95] on div at bounding box center [364, 99] width 7 height 9
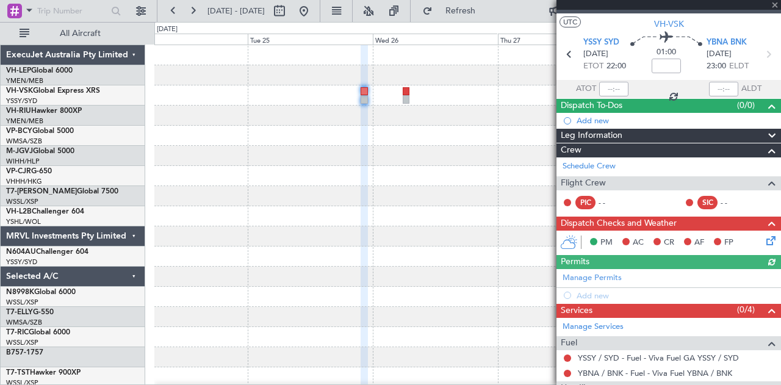
scroll to position [109, 0]
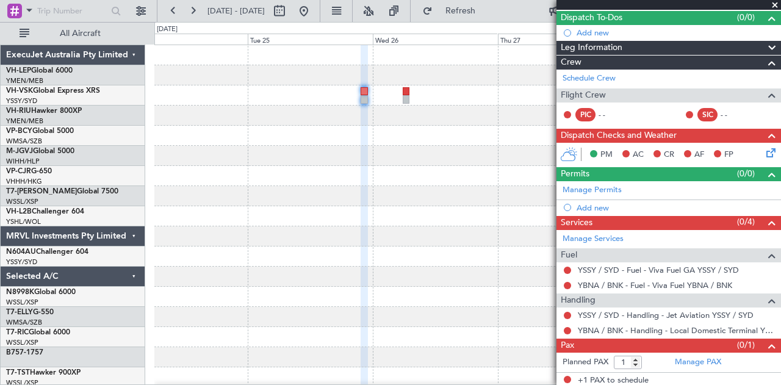
click at [614, 168] on fb-app "[DATE] - [DATE] Refresh Quick Links All Aircraft - - RJGG 10:45 Z YSSY 20:05 Z …" at bounding box center [390, 197] width 781 height 376
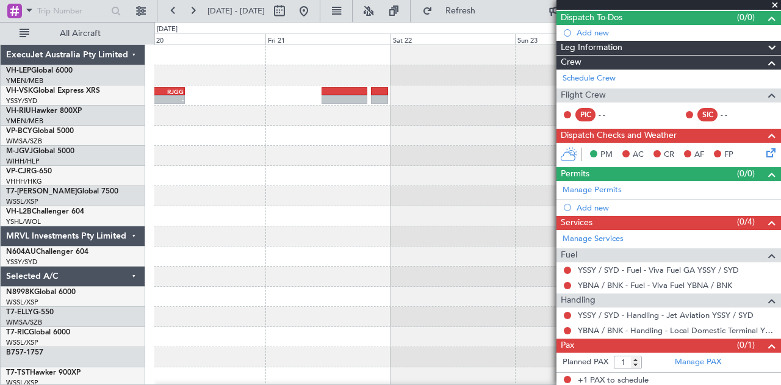
click at [516, 156] on div "YSSY 22:50 Z RJGG 08:35 Z - -" at bounding box center [467, 377] width 627 height 664
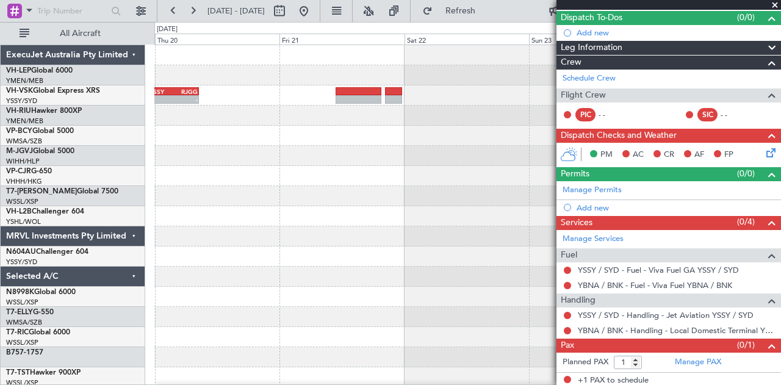
click at [508, 151] on div "YSSY 22:50 Z RJGG 08:35 Z - -" at bounding box center [467, 377] width 627 height 664
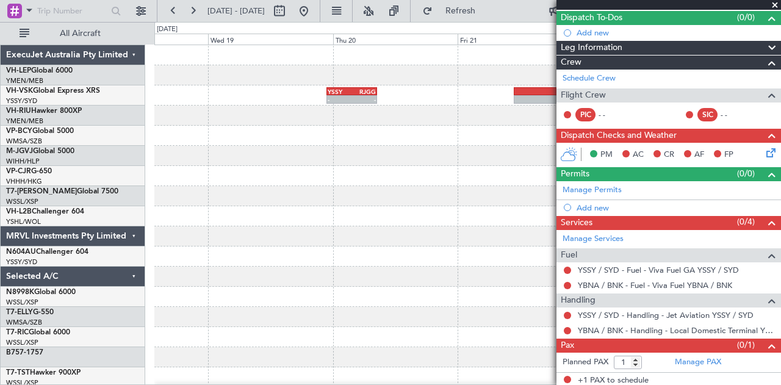
click at [489, 178] on div "YSSY 22:50 Z RJGG 08:35 Z - -" at bounding box center [467, 377] width 627 height 664
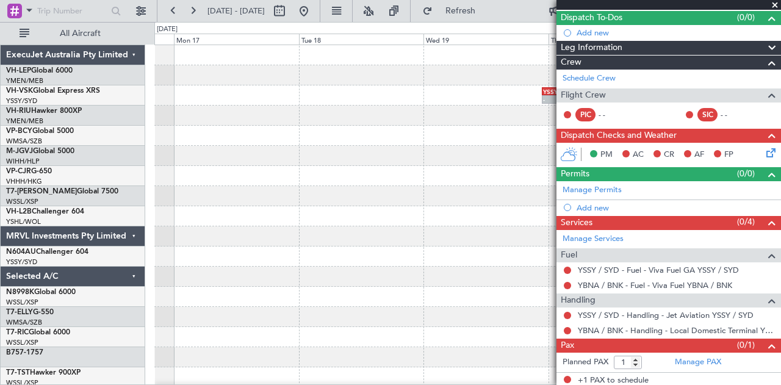
click at [488, 202] on div "YSSY 22:50 Z RJGG 08:35 Z - -" at bounding box center [467, 377] width 627 height 664
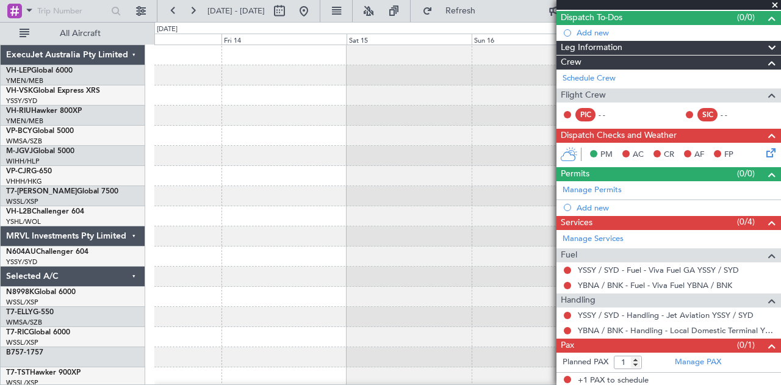
click at [521, 194] on div at bounding box center [467, 377] width 627 height 664
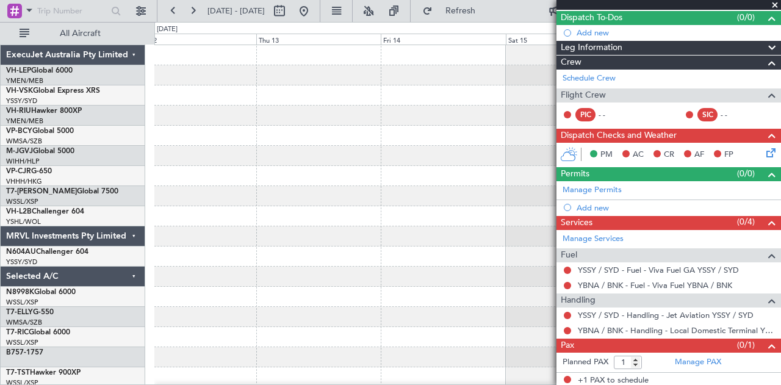
click at [437, 163] on div at bounding box center [467, 377] width 627 height 664
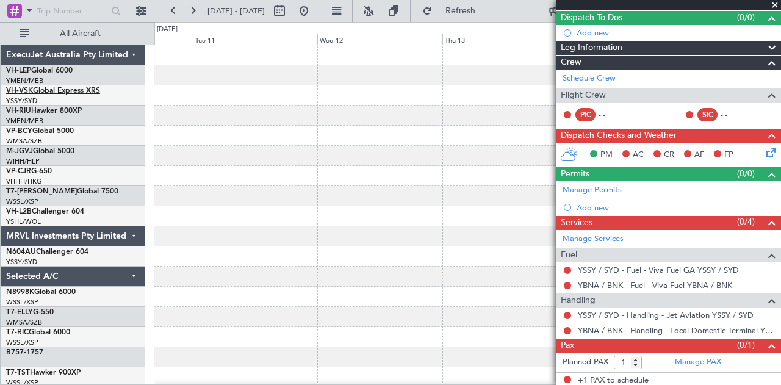
click at [492, 162] on div "ExecuJet Australia Pty Limited VH-LEP Global 6000 YMEN/MEB [GEOGRAPHIC_DATA] ([…" at bounding box center [390, 203] width 781 height 363
click at [433, 144] on div at bounding box center [467, 136] width 627 height 20
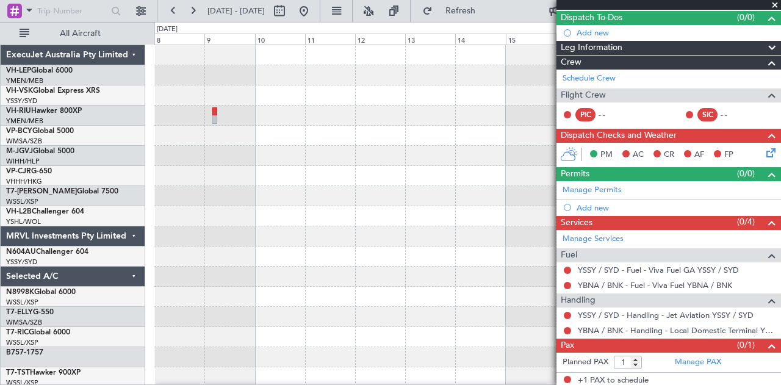
click at [450, 136] on div "- - YSSY 22:50 Z RJGG 08:35 Z" at bounding box center [467, 377] width 627 height 664
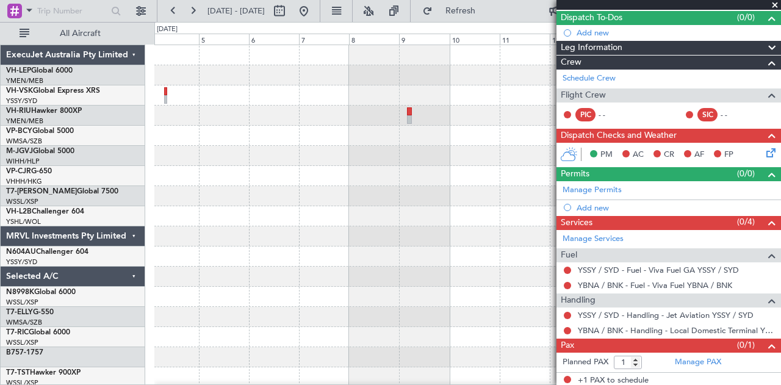
click at [464, 142] on div at bounding box center [467, 377] width 627 height 664
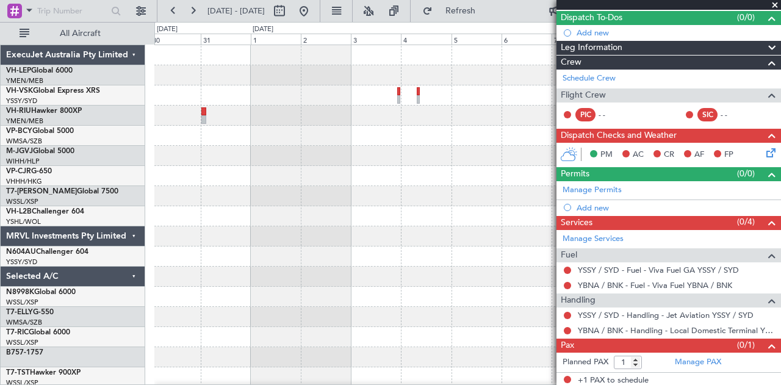
click at [427, 142] on div at bounding box center [467, 377] width 627 height 664
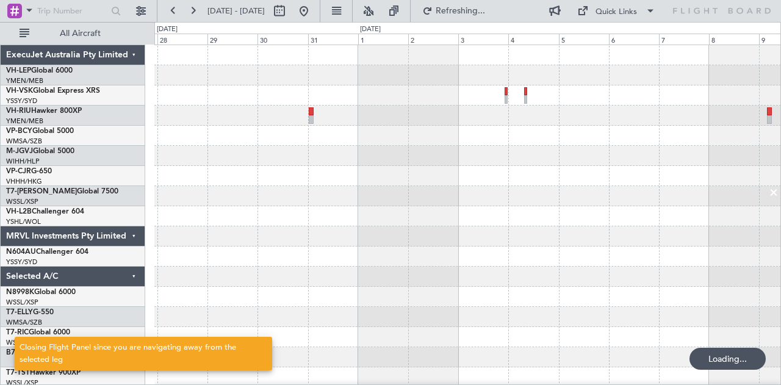
scroll to position [0, 0]
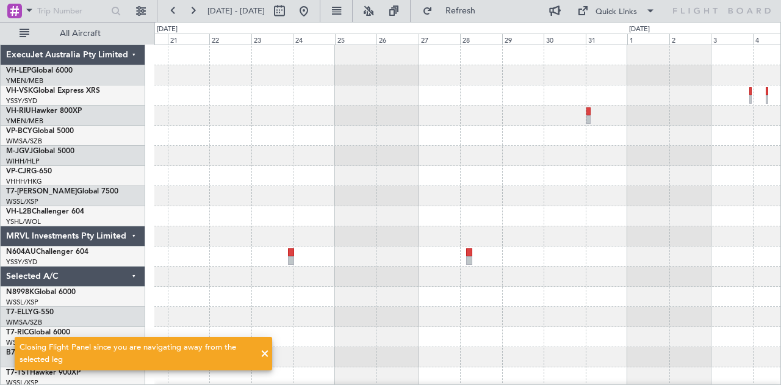
click at [587, 236] on div at bounding box center [467, 377] width 627 height 664
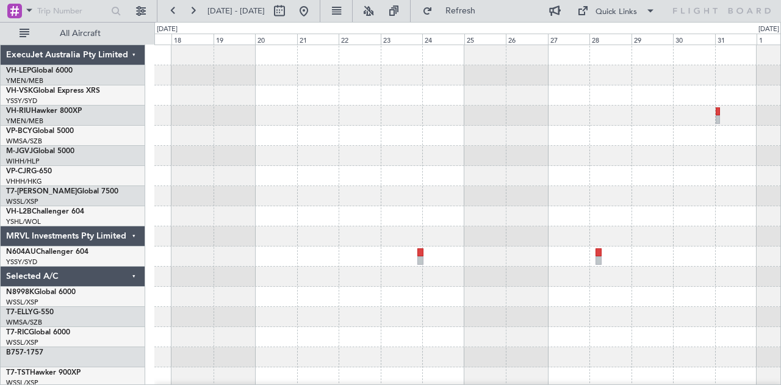
click at [480, 193] on div at bounding box center [467, 377] width 627 height 664
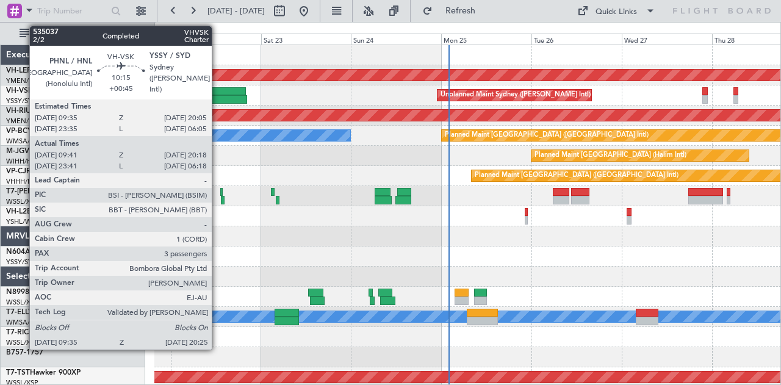
click at [218, 92] on div at bounding box center [226, 91] width 40 height 9
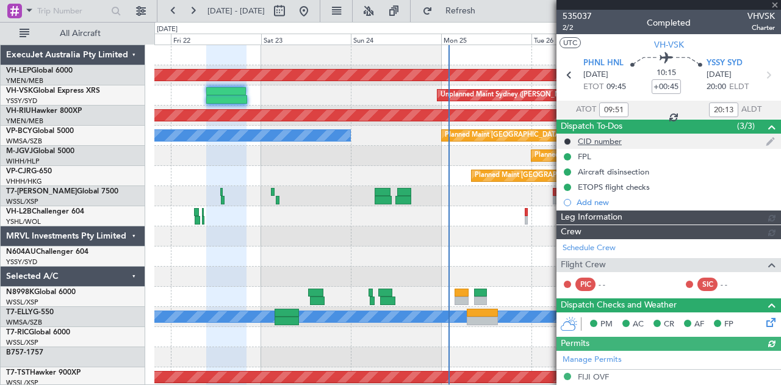
type input "[PERSON_NAME] (LEU)"
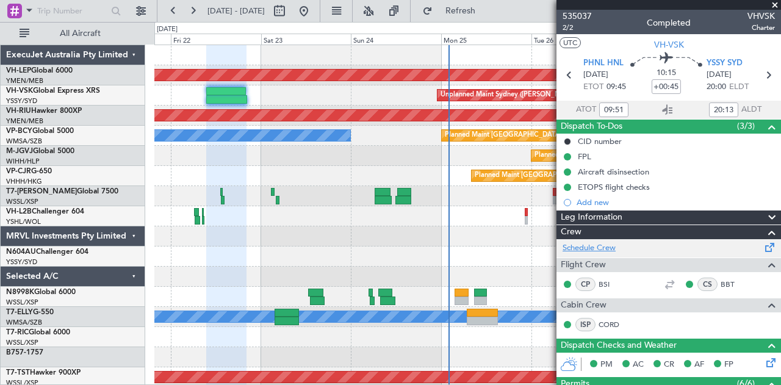
click at [589, 247] on link "Schedule Crew" at bounding box center [589, 248] width 53 height 12
click at [315, 93] on div "Unplanned Maint Sydney ([PERSON_NAME] Intl)" at bounding box center [467, 95] width 627 height 20
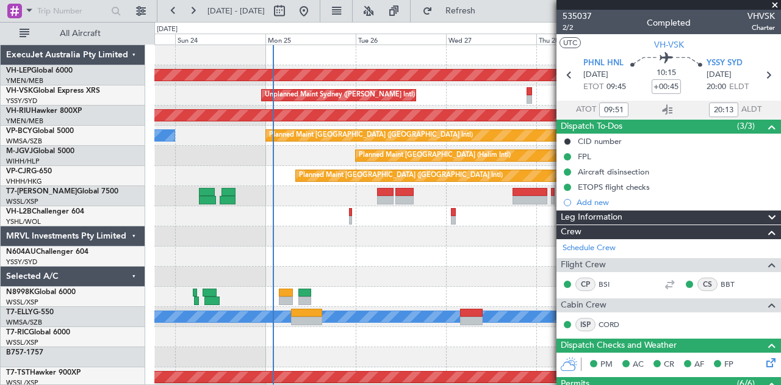
click at [398, 106] on div "Unplanned Maint Wichita (Wichita Mid-continent) Unplanned Maint Sydney ([PERSON…" at bounding box center [467, 377] width 627 height 664
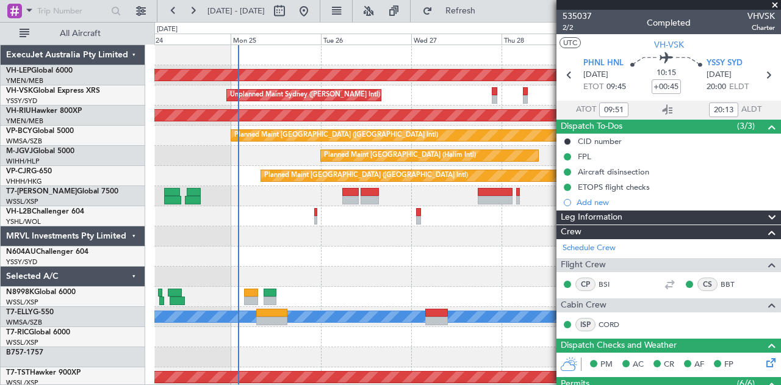
click at [374, 262] on div "Unplanned Maint Wichita (Wichita Mid-continent) Unplanned Maint Sydney ([PERSON…" at bounding box center [467, 377] width 627 height 664
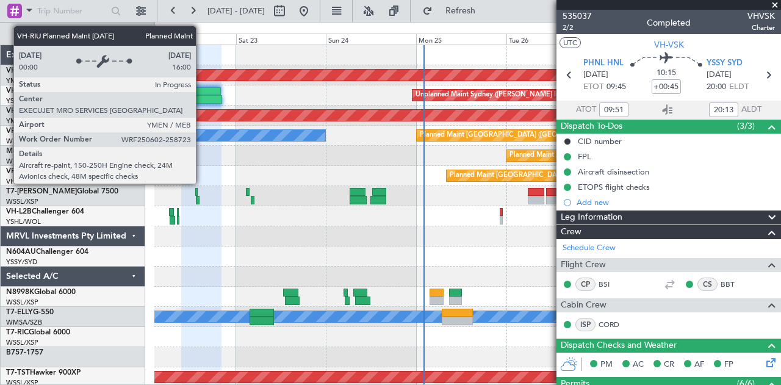
click at [489, 230] on div "Unplanned Maint Wichita (Wichita Mid-continent) Unplanned Maint Sydney (Kingsfo…" at bounding box center [467, 377] width 627 height 664
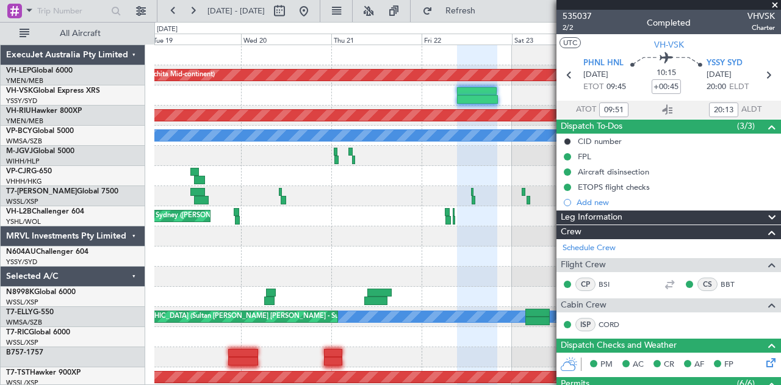
click at [172, 206] on div "Unplanned Maint Sydney ([PERSON_NAME] Intl)" at bounding box center [467, 216] width 627 height 20
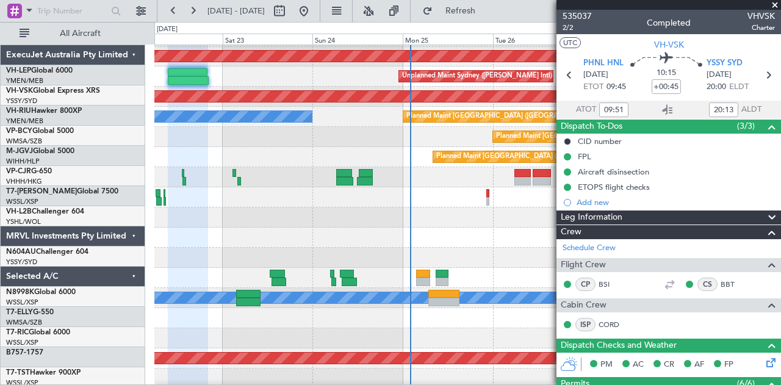
scroll to position [19, 0]
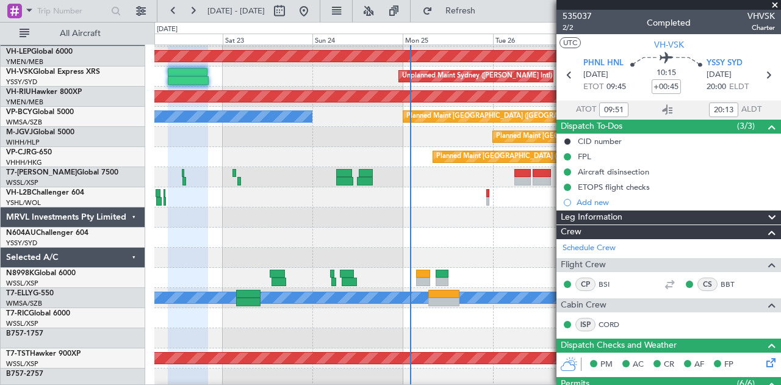
click at [536, 263] on div "Unplanned Maint Wichita (Wichita Mid-continent) Unplanned Maint Sydney (Kingsfo…" at bounding box center [467, 358] width 627 height 664
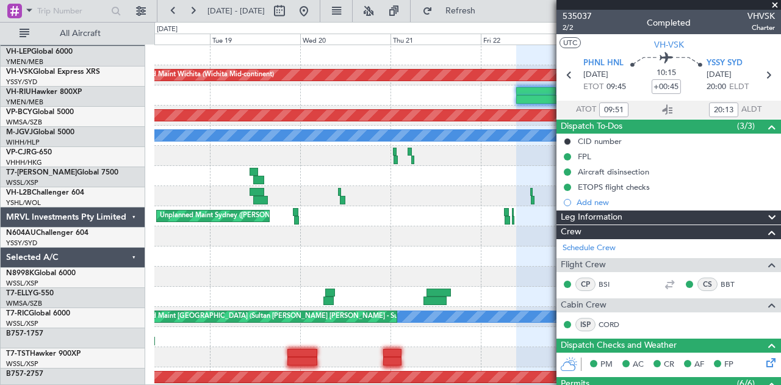
scroll to position [0, 0]
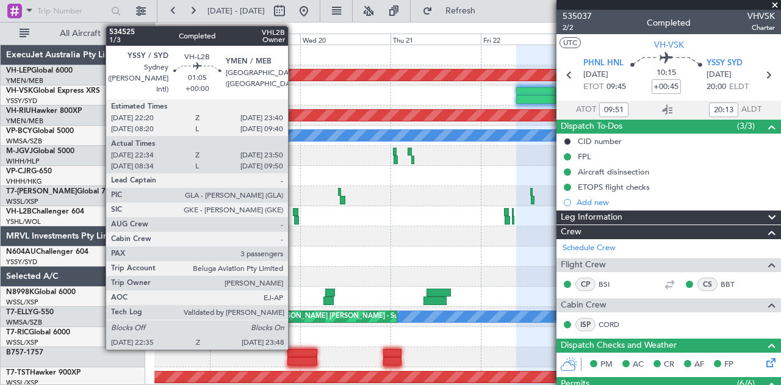
click at [294, 209] on div at bounding box center [295, 212] width 5 height 9
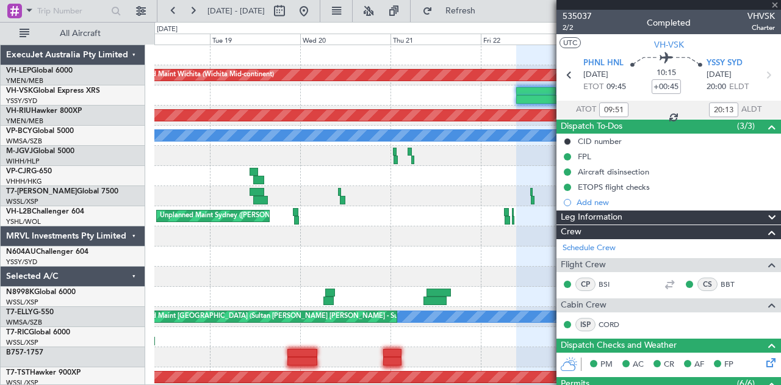
type input "22:44"
type input "23:45"
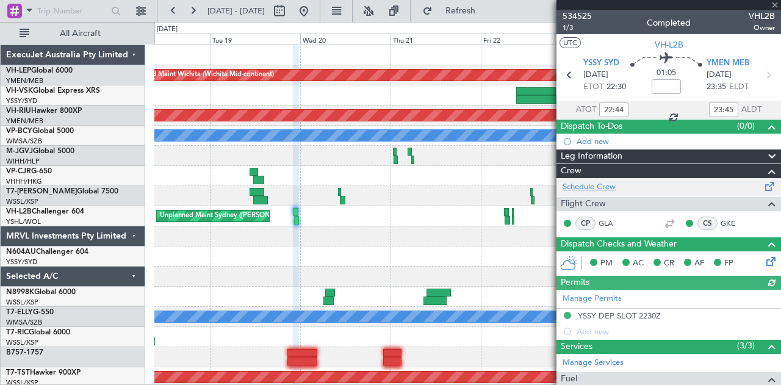
click at [592, 186] on link "Schedule Crew" at bounding box center [589, 187] width 53 height 12
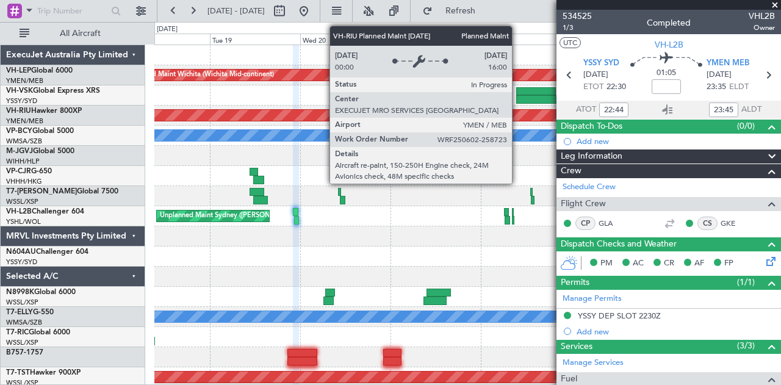
click at [176, 143] on div "Unplanned Maint Wichita (Wichita Mid-continent) Unplanned Maint Sydney (Kingsfo…" at bounding box center [467, 377] width 627 height 664
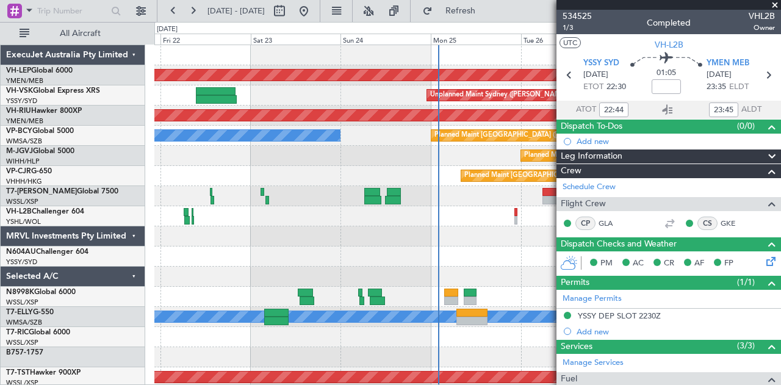
click at [243, 156] on div "Planned Maint [GEOGRAPHIC_DATA] (Halim Intl)" at bounding box center [467, 156] width 627 height 20
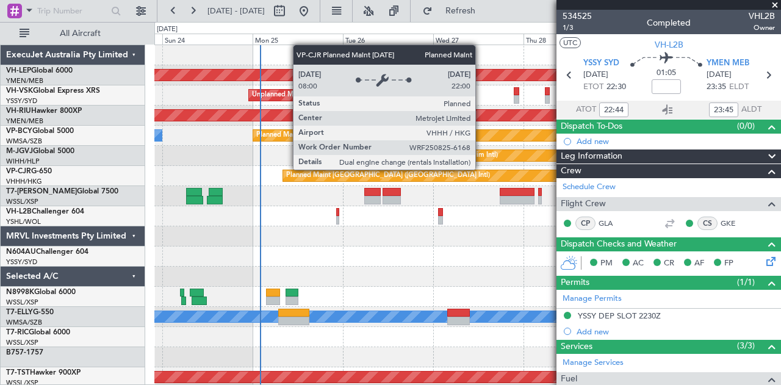
scroll to position [1, 0]
click at [295, 166] on div "Planned Maint [GEOGRAPHIC_DATA] ([GEOGRAPHIC_DATA] Intl)" at bounding box center [467, 176] width 627 height 20
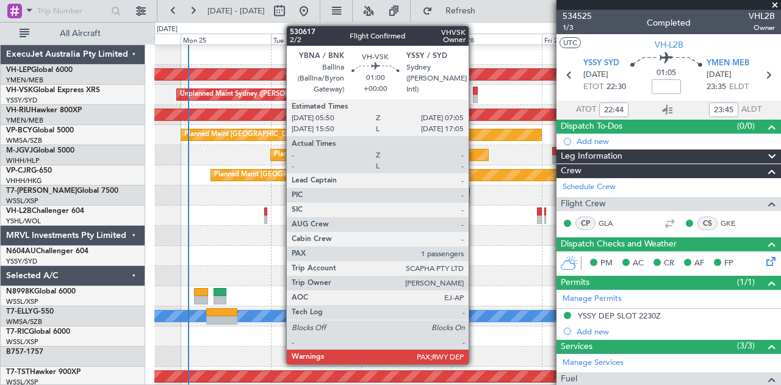
click at [475, 96] on div at bounding box center [475, 99] width 5 height 9
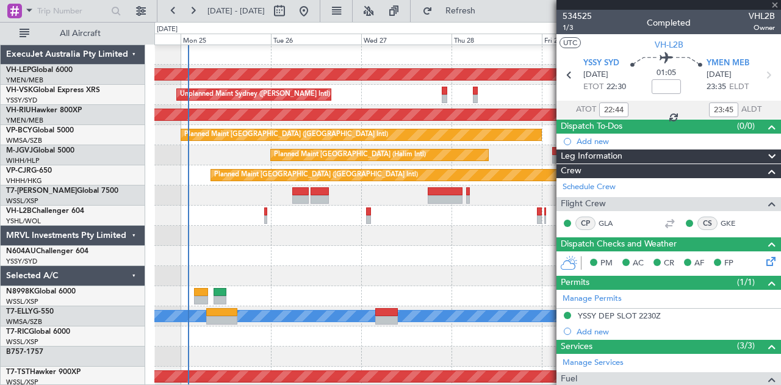
type input "1"
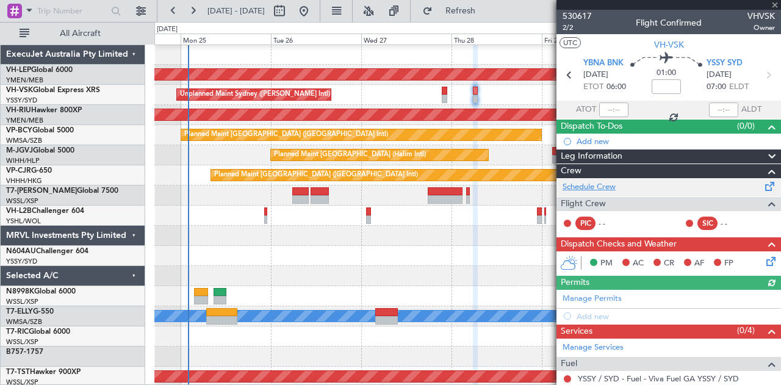
click at [595, 183] on link "Schedule Crew" at bounding box center [589, 187] width 53 height 12
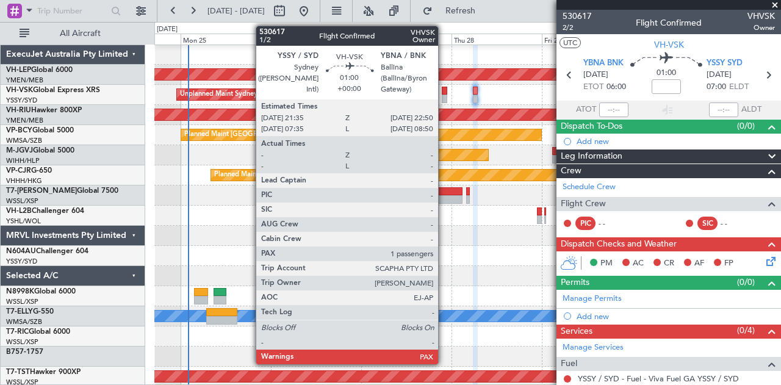
click at [444, 93] on div at bounding box center [444, 91] width 5 height 9
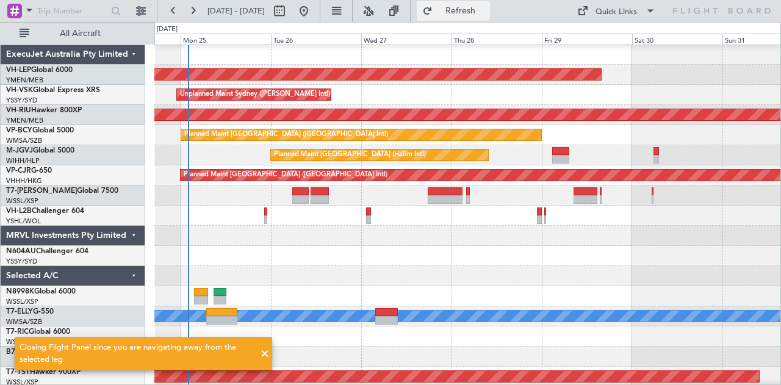
click at [486, 8] on span "Refresh" at bounding box center [460, 11] width 51 height 9
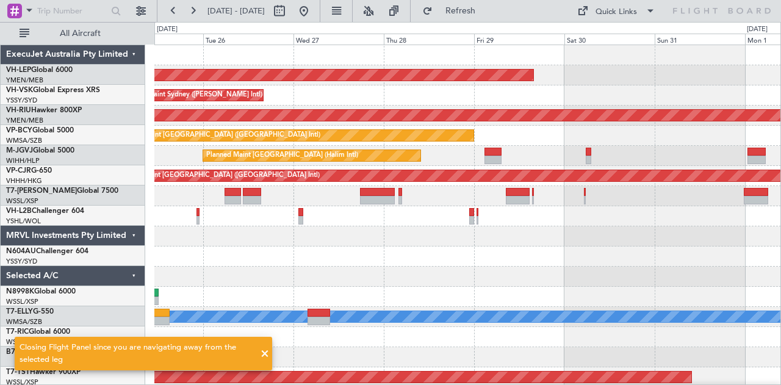
click at [444, 101] on div "Unplanned Maint Sydney ([PERSON_NAME] Intl)" at bounding box center [467, 95] width 627 height 20
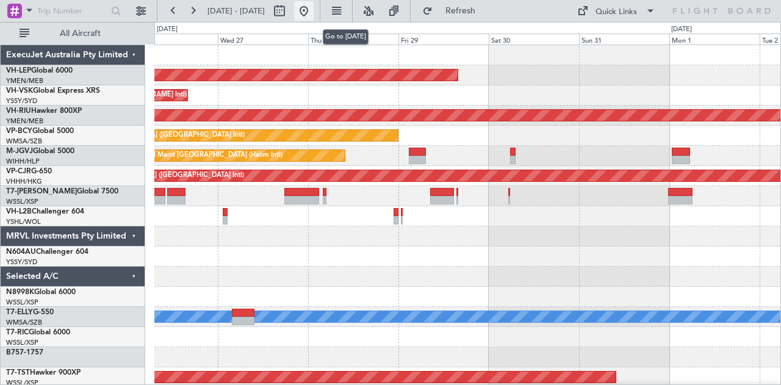
click at [314, 7] on button at bounding box center [304, 11] width 20 height 20
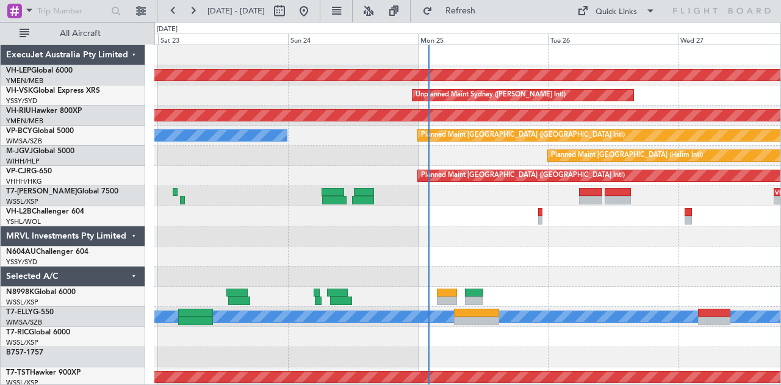
click at [317, 158] on div "Unplanned Maint Wichita (Wichita Mid-continent) Unplanned Maint Sydney (Kingsfo…" at bounding box center [467, 377] width 627 height 664
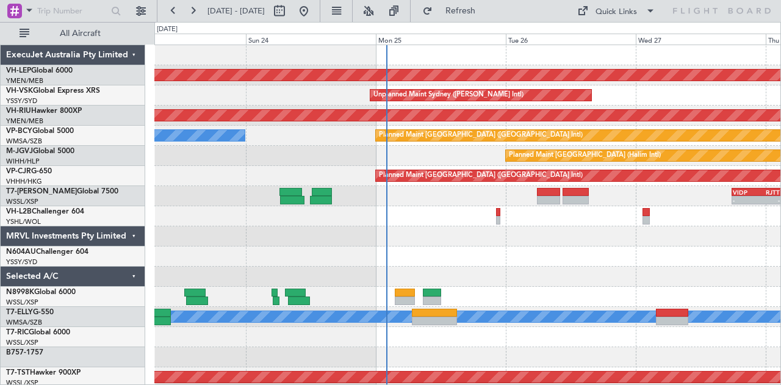
click at [423, 173] on div "Unplanned Maint Wichita (Wichita Mid-continent) Unplanned Maint Sydney (Kingsfo…" at bounding box center [467, 377] width 627 height 664
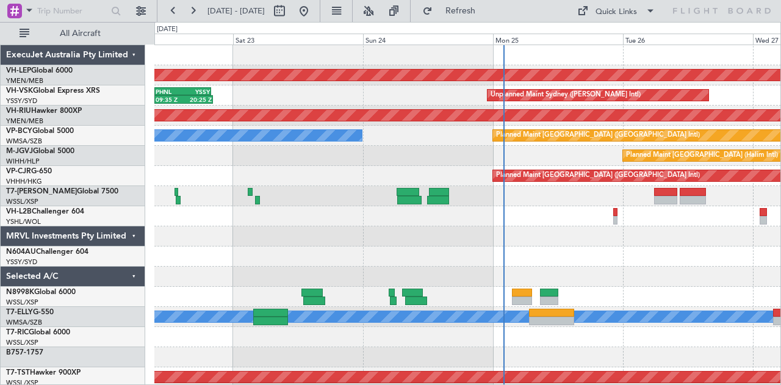
click at [325, 103] on div "Unplanned Maint Sydney (Kingsford Smith Intl) PHNL 09:35 Z YSSY 20:05 Z 09:35 Z…" at bounding box center [467, 95] width 627 height 20
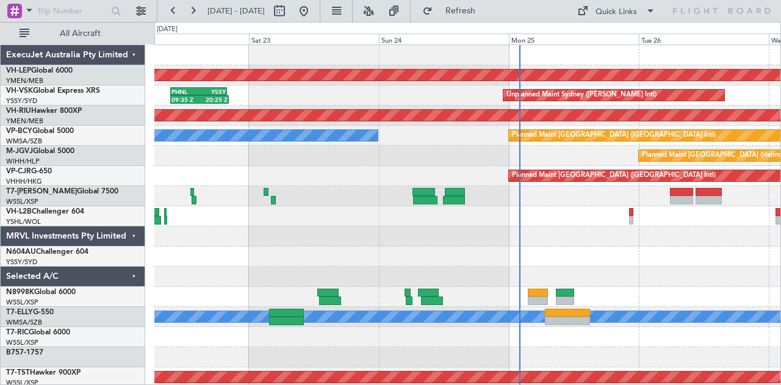
click at [336, 201] on div "- - VIDP 17:50 Z RJTT 02:55 Z" at bounding box center [467, 196] width 627 height 20
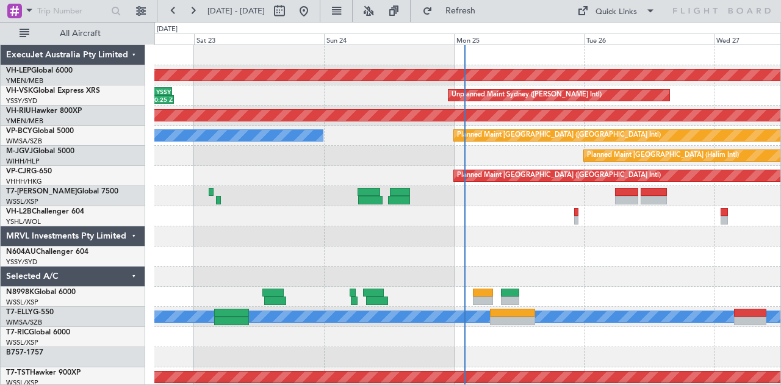
click at [232, 184] on div "Unplanned Maint Wichita (Wichita Mid-continent) Unplanned Maint Sydney (Kingsfo…" at bounding box center [467, 377] width 627 height 664
